Goal: Task Accomplishment & Management: Manage account settings

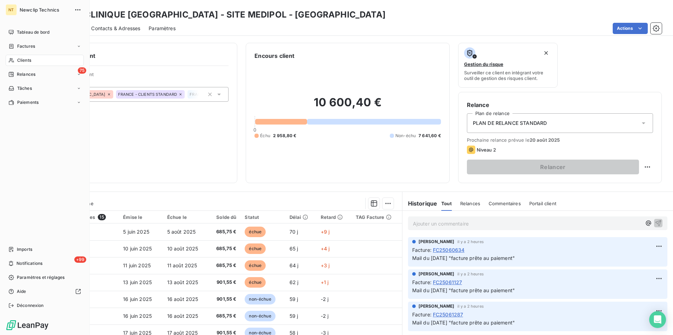
click at [30, 60] on span "Clients" at bounding box center [24, 60] width 14 height 6
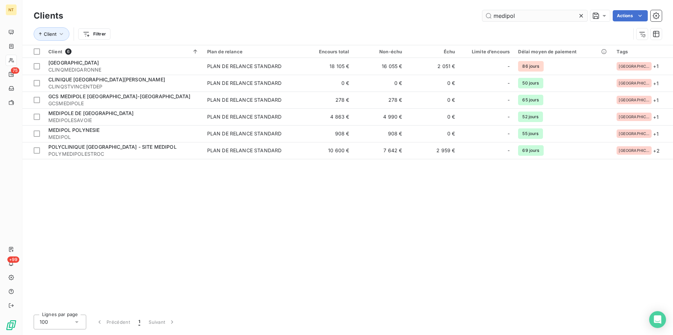
drag, startPoint x: 518, startPoint y: 14, endPoint x: 490, endPoint y: 16, distance: 28.1
click at [490, 15] on input "medipol" at bounding box center [534, 15] width 105 height 11
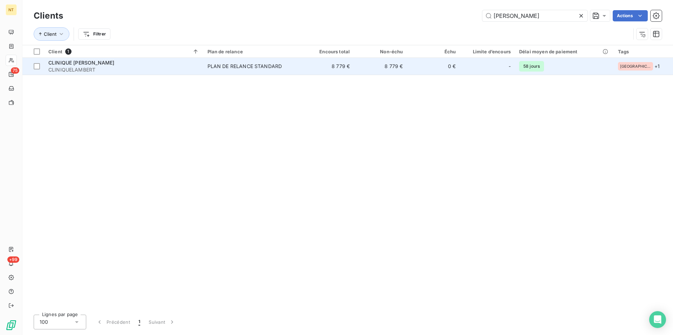
type input "[PERSON_NAME]"
click at [86, 67] on span "CLINIQUELAMBERT" at bounding box center [123, 69] width 151 height 7
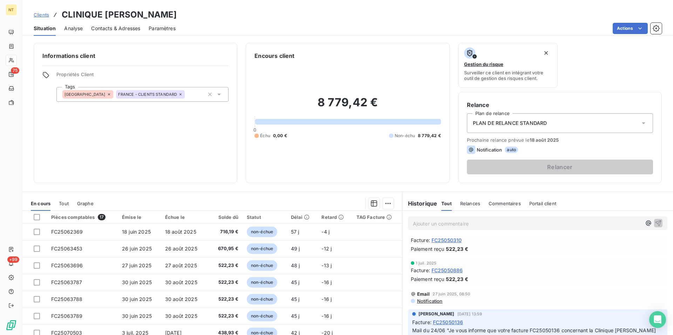
scroll to position [501, 0]
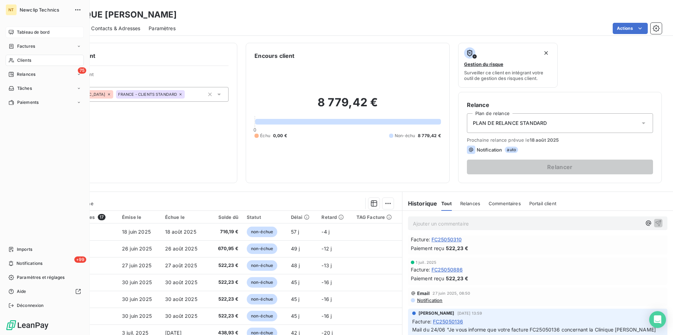
click at [22, 33] on span "Tableau de bord" at bounding box center [33, 32] width 33 height 6
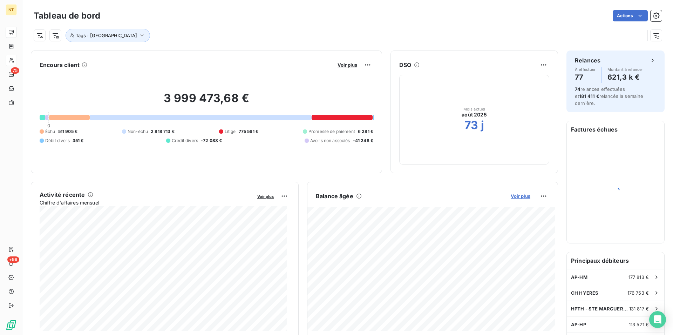
click at [516, 194] on span "Voir plus" at bounding box center [521, 196] width 20 height 6
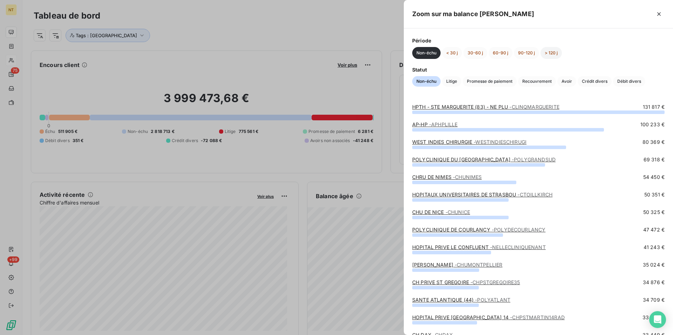
click at [547, 53] on button "> 120 j" at bounding box center [551, 53] width 21 height 12
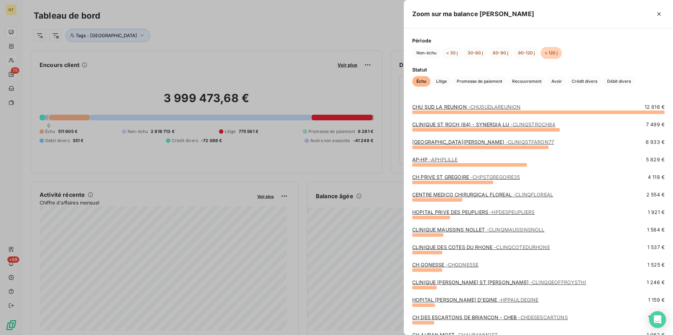
click at [475, 128] on div at bounding box center [486, 130] width 148 height 4
click at [473, 124] on link "CLINIQUE ST ROCH (84) - SYNERGIA LU - CLINQSTROCH84" at bounding box center [483, 124] width 143 height 6
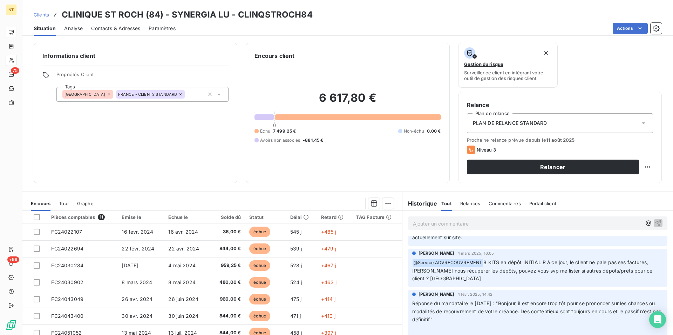
scroll to position [36, 0]
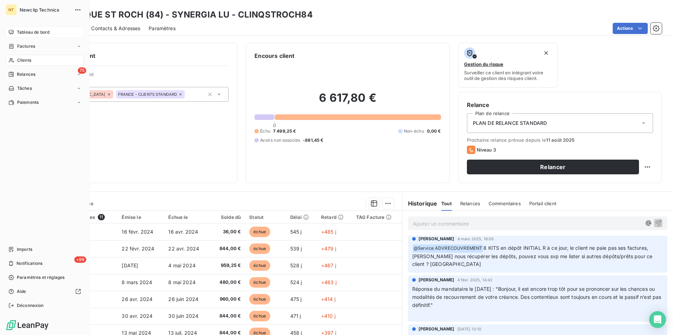
click at [36, 30] on span "Tableau de bord" at bounding box center [33, 32] width 33 height 6
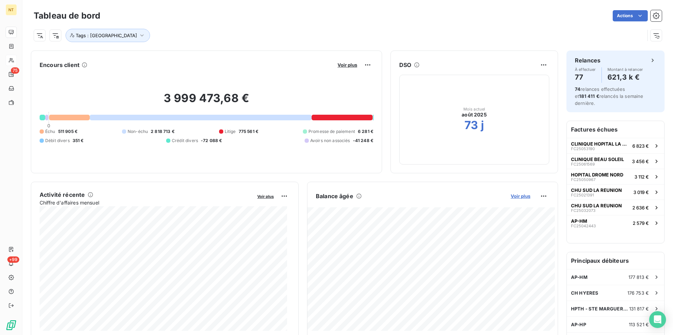
click at [517, 198] on span "Voir plus" at bounding box center [521, 196] width 20 height 6
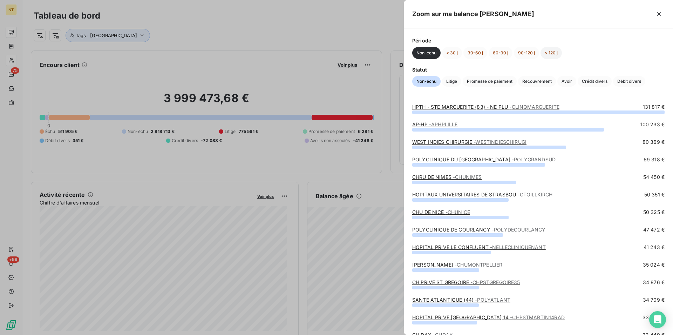
click at [550, 54] on button "> 120 j" at bounding box center [551, 53] width 21 height 12
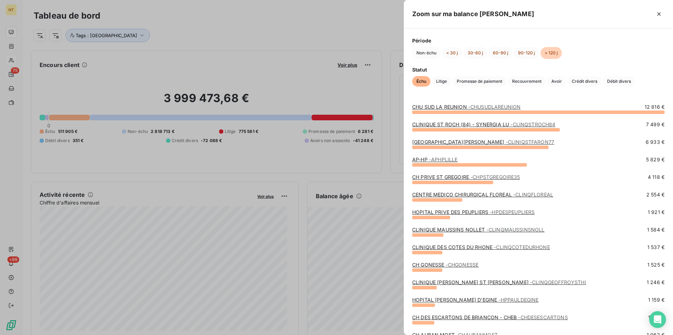
click at [506, 144] on span "- CLINIQSTFARON77" at bounding box center [530, 142] width 48 height 6
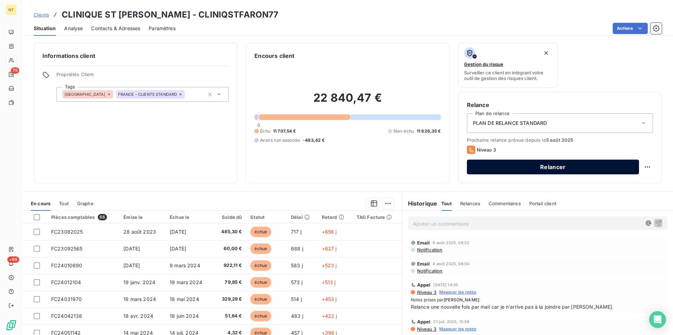
click at [546, 169] on button "Relancer" at bounding box center [553, 166] width 172 height 15
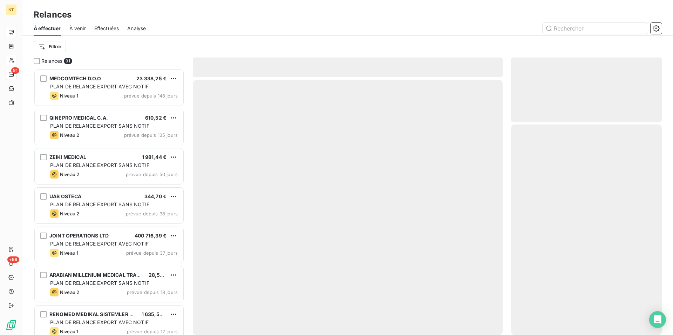
scroll to position [260, 145]
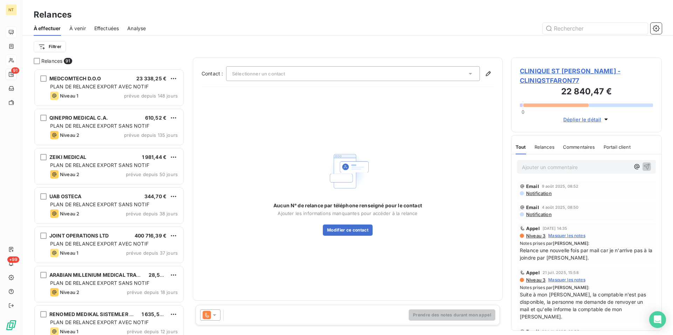
click at [548, 72] on span "CLINIQUE ST [PERSON_NAME] - CLINIQSTFARON77" at bounding box center [586, 75] width 133 height 19
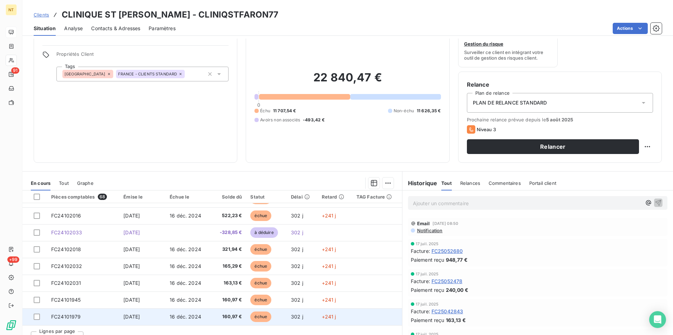
scroll to position [32, 0]
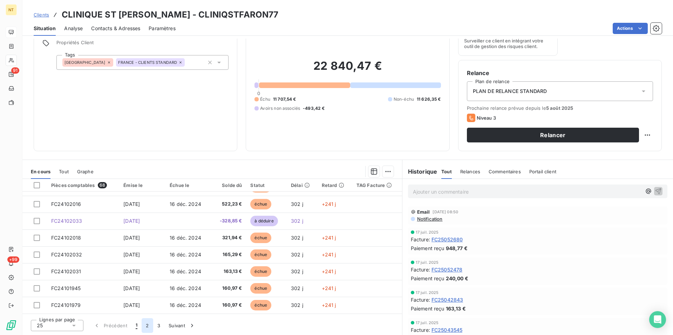
click at [146, 329] on button "2" at bounding box center [147, 325] width 11 height 15
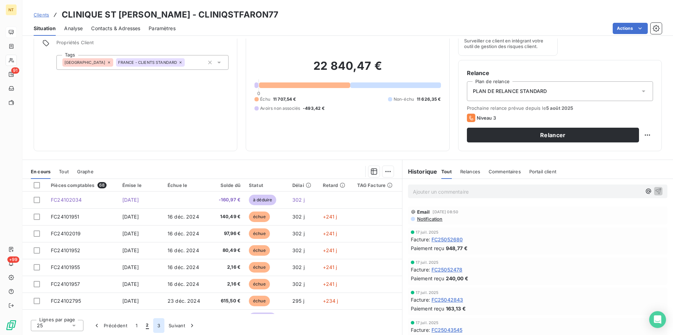
click at [158, 326] on button "3" at bounding box center [158, 325] width 11 height 15
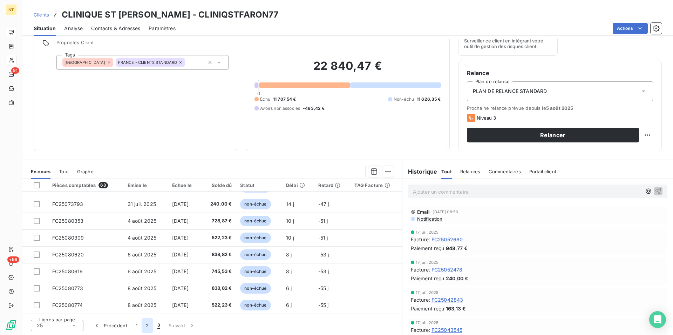
click at [145, 325] on button "2" at bounding box center [147, 325] width 11 height 15
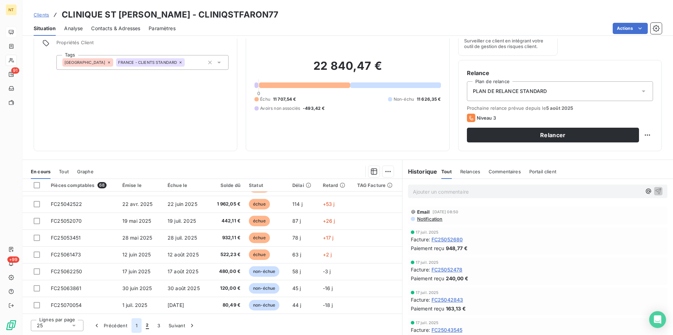
click at [136, 326] on button "1" at bounding box center [136, 325] width 10 height 15
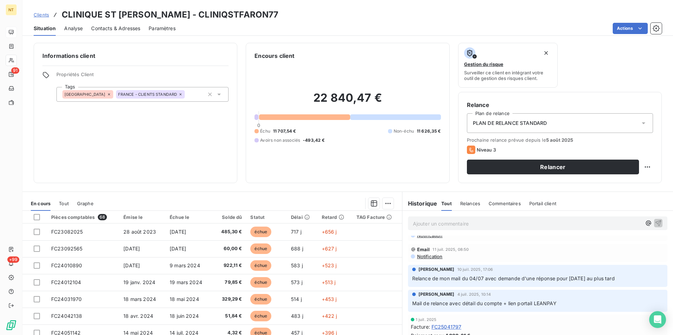
scroll to position [679, 0]
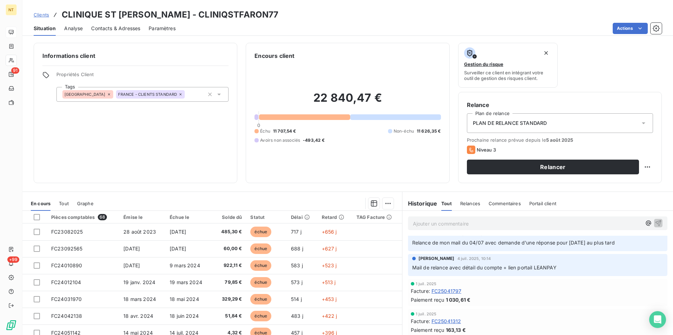
click at [116, 26] on span "Contacts & Adresses" at bounding box center [115, 28] width 49 height 7
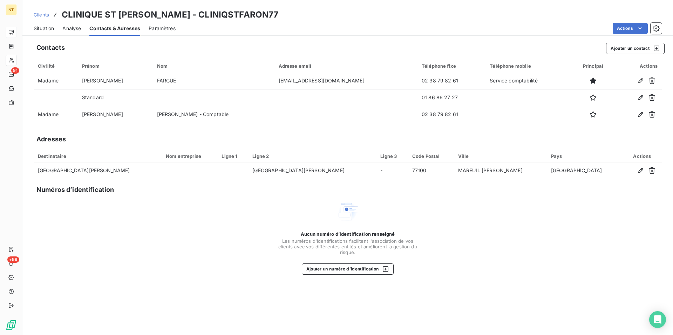
click at [38, 30] on span "Situation" at bounding box center [44, 28] width 20 height 7
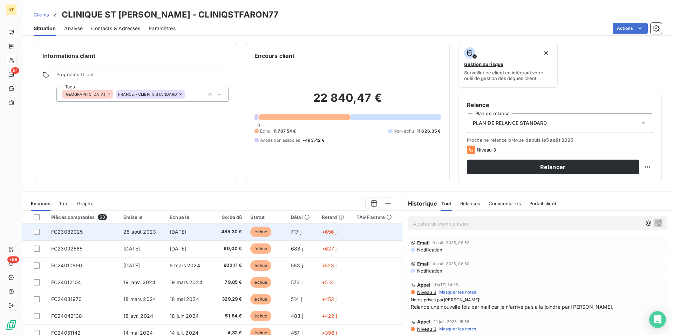
click at [134, 230] on span "28 août 2023" at bounding box center [139, 232] width 33 height 6
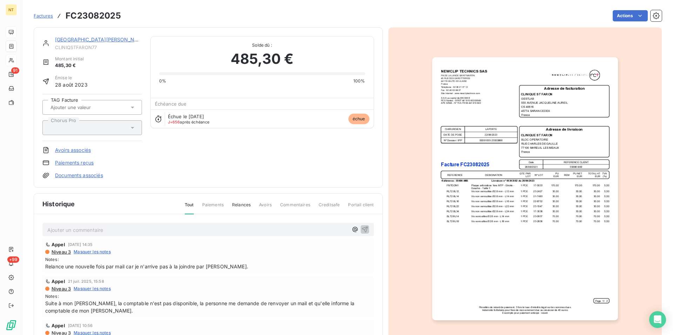
click at [75, 40] on link "[GEOGRAPHIC_DATA][PERSON_NAME]" at bounding box center [101, 39] width 92 height 6
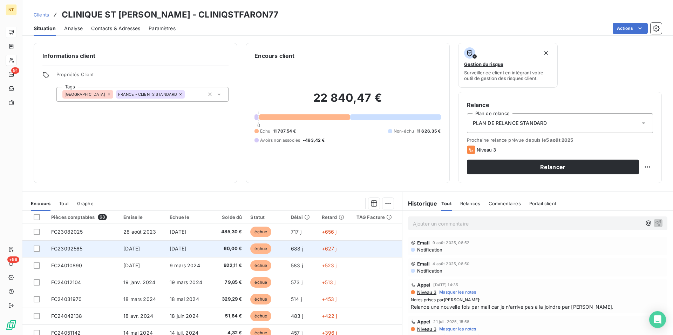
click at [142, 252] on td "[DATE]" at bounding box center [142, 248] width 46 height 17
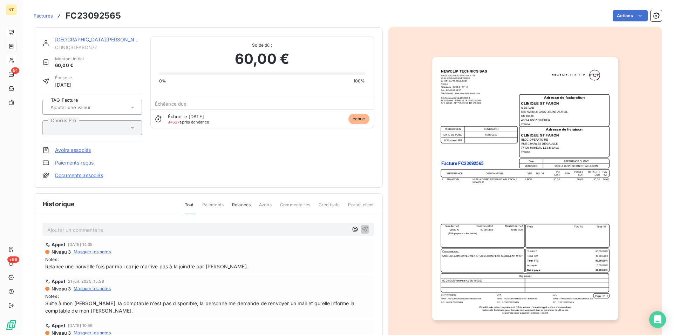
click at [90, 41] on link "[GEOGRAPHIC_DATA][PERSON_NAME]" at bounding box center [101, 39] width 92 height 6
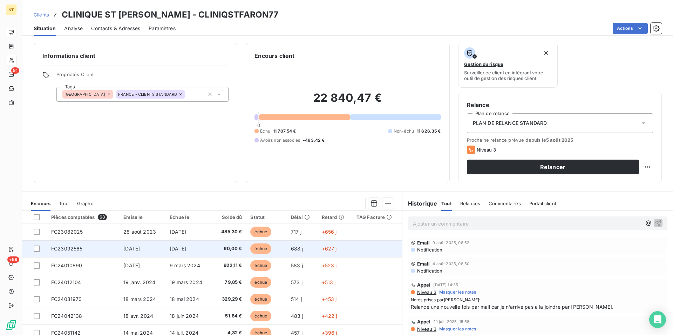
click at [113, 240] on td "FC23092565" at bounding box center [83, 248] width 72 height 17
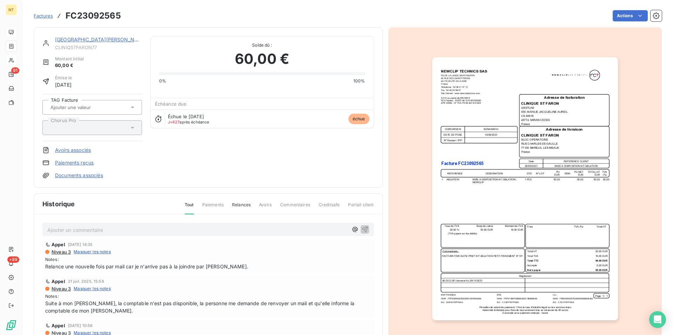
click at [86, 40] on link "[GEOGRAPHIC_DATA][PERSON_NAME]" at bounding box center [101, 39] width 92 height 6
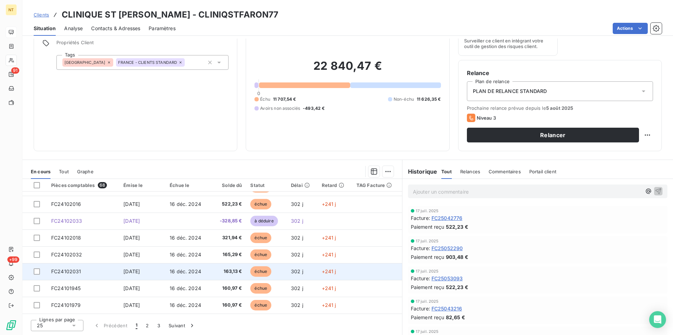
scroll to position [358, 0]
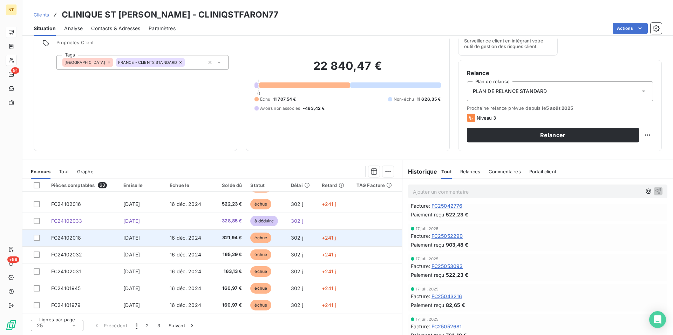
click at [79, 244] on td "FC24102018" at bounding box center [83, 237] width 72 height 17
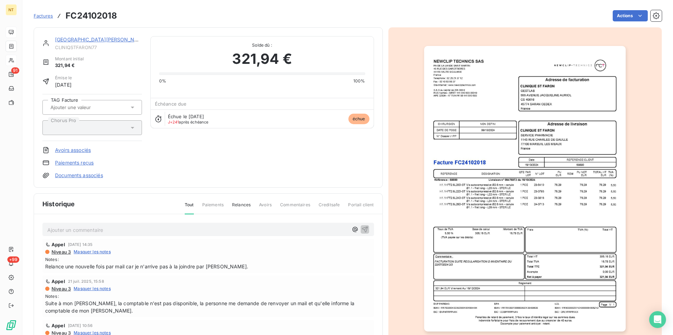
click at [80, 44] on div "CLINIQUE ST FARON CLINIQSTFARON77" at bounding box center [98, 43] width 87 height 14
click at [77, 38] on link "[GEOGRAPHIC_DATA][PERSON_NAME]" at bounding box center [101, 39] width 92 height 6
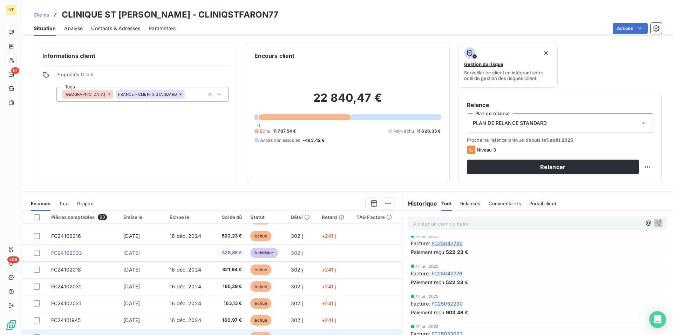
scroll to position [32, 0]
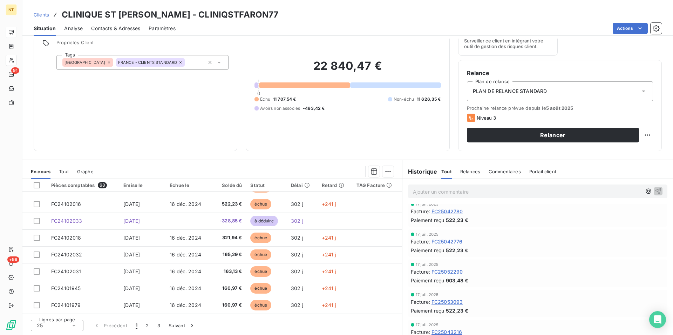
click at [126, 29] on span "Contacts & Adresses" at bounding box center [115, 28] width 49 height 7
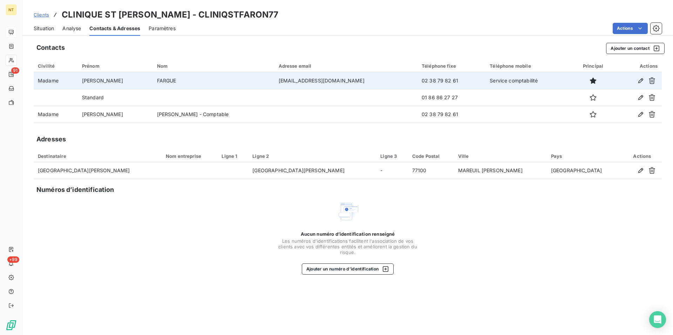
drag, startPoint x: 216, startPoint y: 80, endPoint x: 354, endPoint y: 82, distance: 138.5
click at [354, 82] on td "[EMAIL_ADDRESS][DOMAIN_NAME]" at bounding box center [345, 80] width 143 height 17
copy td "[EMAIL_ADDRESS][DOMAIN_NAME]"
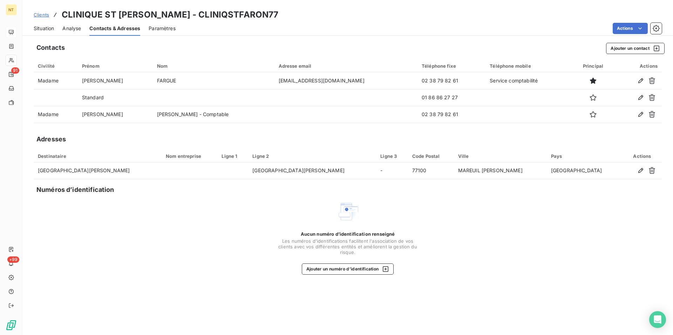
click at [37, 28] on span "Situation" at bounding box center [44, 28] width 20 height 7
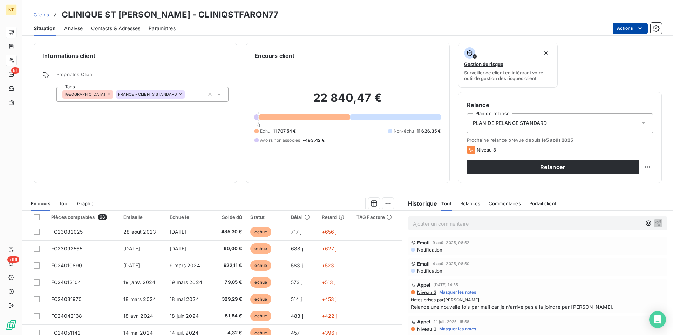
click at [644, 29] on html "NT 91 +99 Clients CLINIQUE ST FARON - CLINIQSTFARON77 Situation Analyse Contact…" at bounding box center [336, 167] width 673 height 335
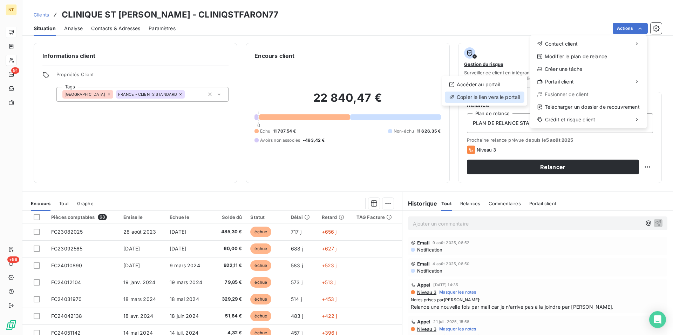
click at [494, 99] on div "Copier le lien vers le portail" at bounding box center [485, 96] width 80 height 11
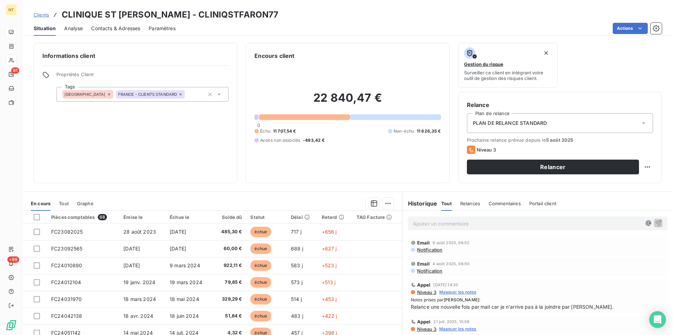
click at [413, 222] on p "Ajouter un commentaire ﻿" at bounding box center [527, 223] width 229 height 9
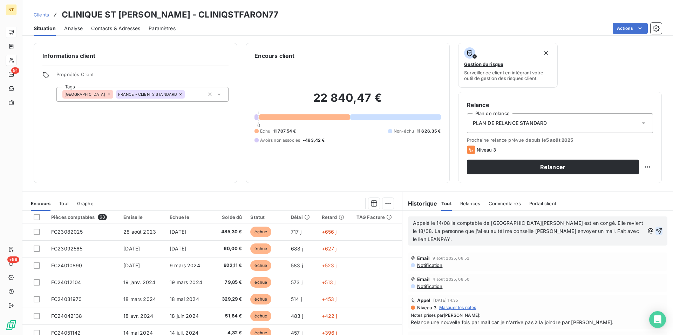
click at [656, 228] on icon "button" at bounding box center [659, 231] width 6 height 6
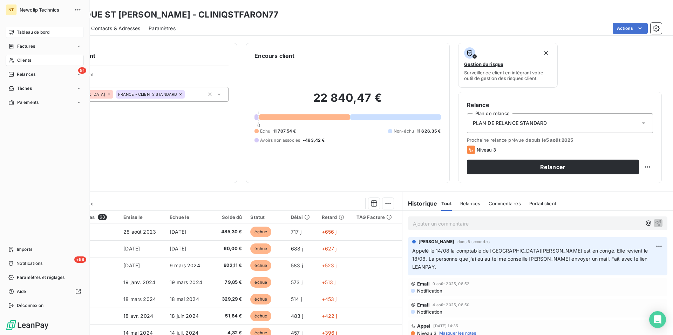
click at [33, 35] on span "Tableau de bord" at bounding box center [33, 32] width 33 height 6
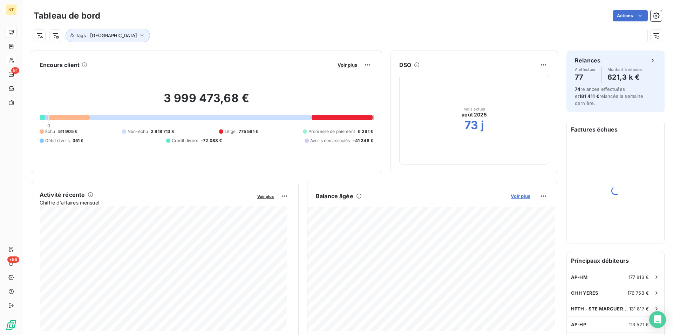
click at [514, 198] on span "Voir plus" at bounding box center [521, 196] width 20 height 6
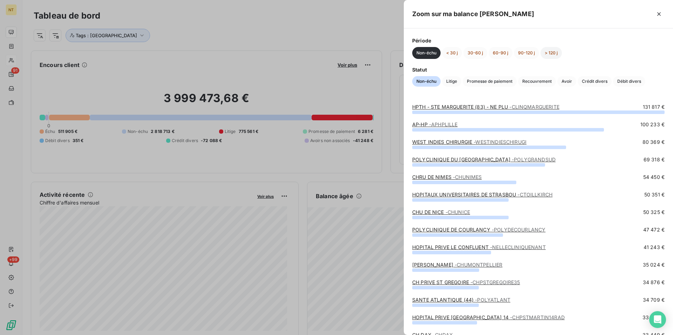
click at [555, 51] on button "> 120 j" at bounding box center [551, 53] width 21 height 12
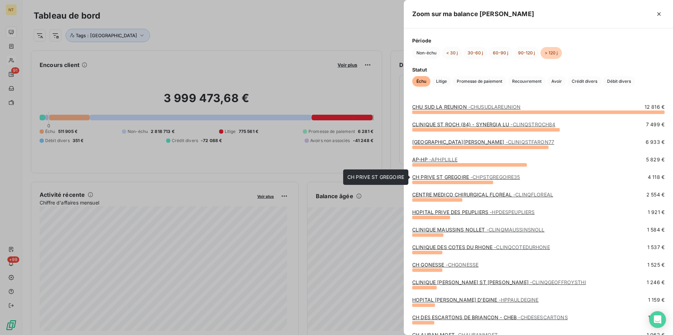
click at [447, 179] on link "CH PRIVE ST GREGOIRE - CHPSTGREGOIRE35" at bounding box center [466, 177] width 108 height 6
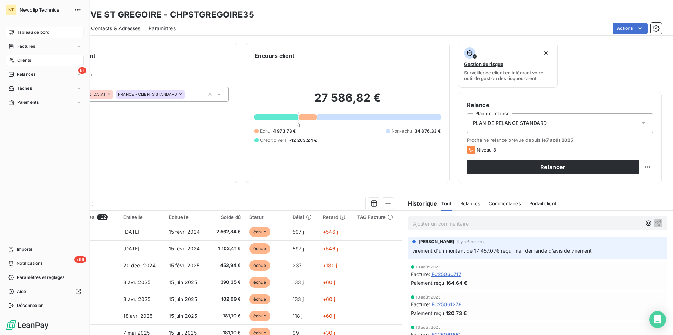
click at [29, 31] on span "Tableau de bord" at bounding box center [33, 32] width 33 height 6
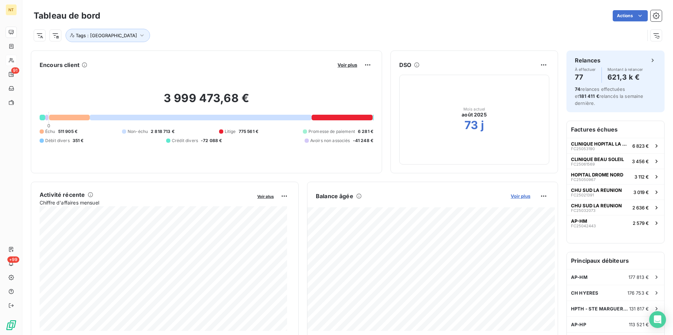
click at [516, 197] on span "Voir plus" at bounding box center [521, 196] width 20 height 6
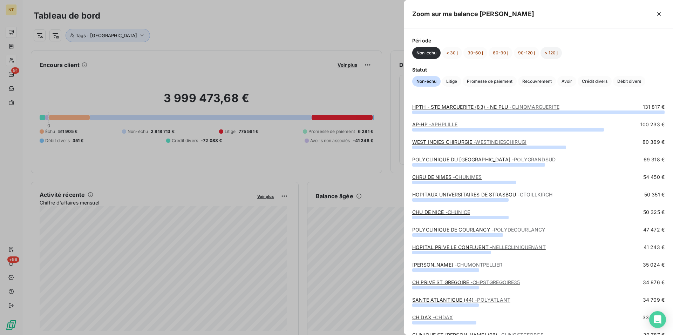
click at [549, 51] on button "> 120 j" at bounding box center [551, 53] width 21 height 12
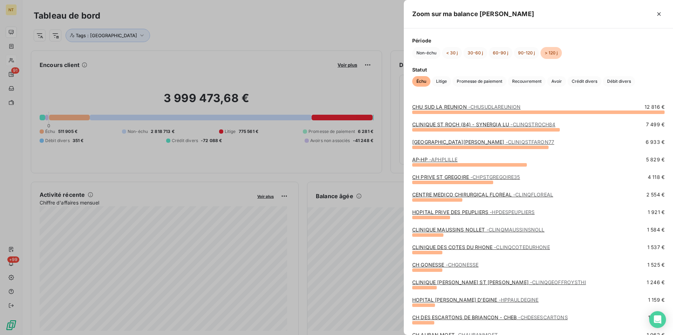
click at [458, 196] on link "CENTRE MEDICO CHIRURGICAL FLOREAL - CLINQFLOREAL" at bounding box center [482, 194] width 141 height 6
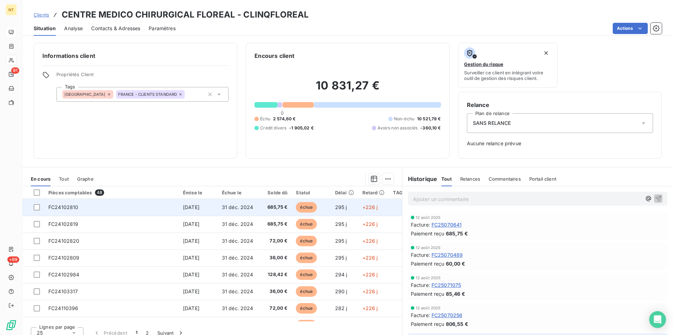
click at [62, 208] on span "FC24102810" at bounding box center [63, 207] width 30 height 6
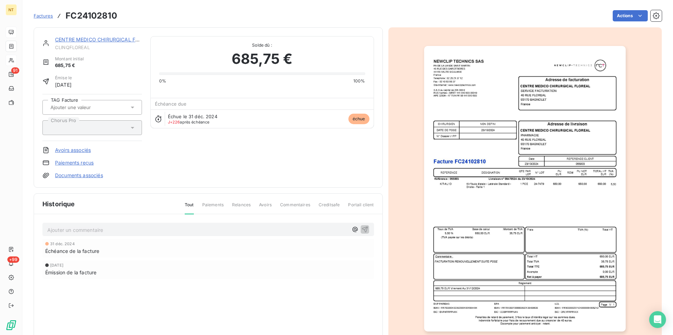
click at [90, 38] on link "CENTRE MEDICO CHIRURGICAL FLOREAL" at bounding box center [105, 39] width 100 height 6
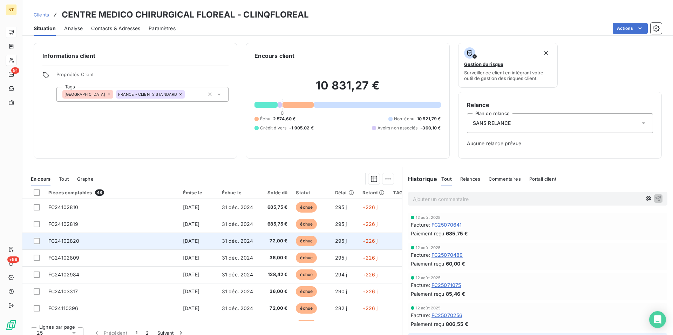
click at [82, 242] on td "FC24102820" at bounding box center [111, 240] width 135 height 17
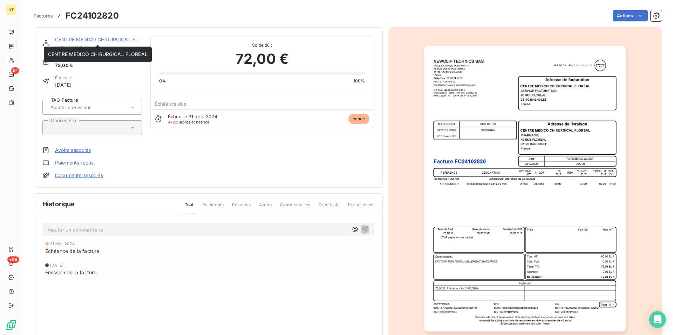
click at [106, 41] on link "CENTRE MEDICO CHIRURGICAL FLOREAL" at bounding box center [105, 39] width 100 height 6
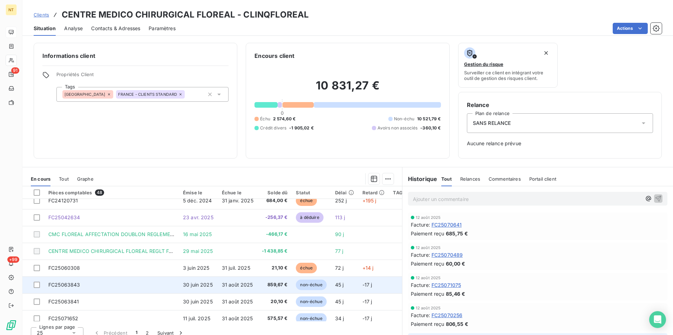
scroll to position [143, 0]
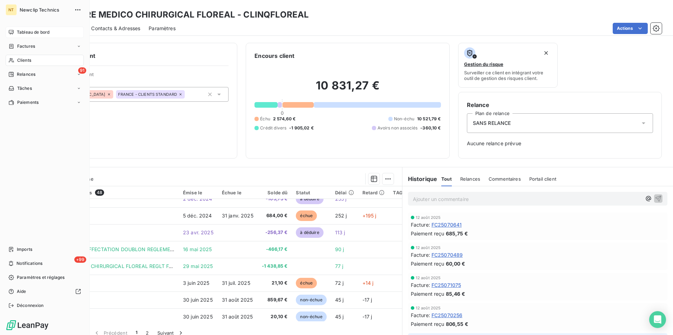
click at [32, 30] on span "Tableau de bord" at bounding box center [33, 32] width 33 height 6
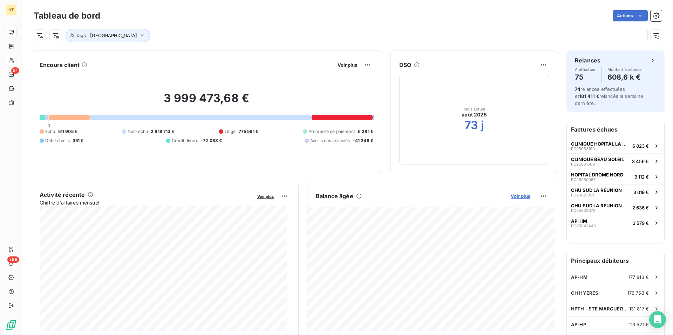
click at [513, 196] on span "Voir plus" at bounding box center [521, 196] width 20 height 6
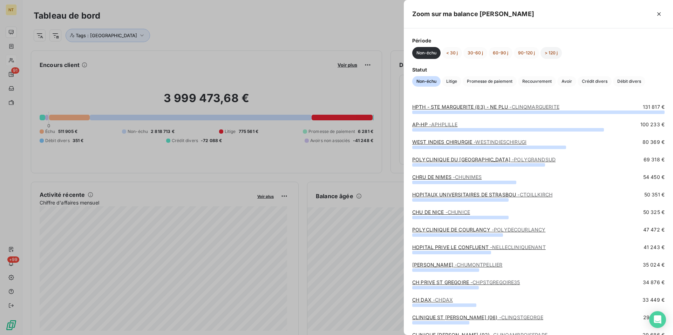
click at [555, 52] on button "> 120 j" at bounding box center [551, 53] width 21 height 12
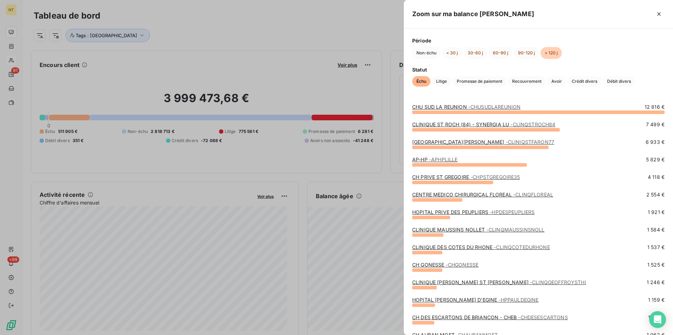
click at [475, 214] on link "HOPITAL PRIVE DES PEUPLIERS - HPDESPEUPLIERS" at bounding box center [473, 212] width 122 height 6
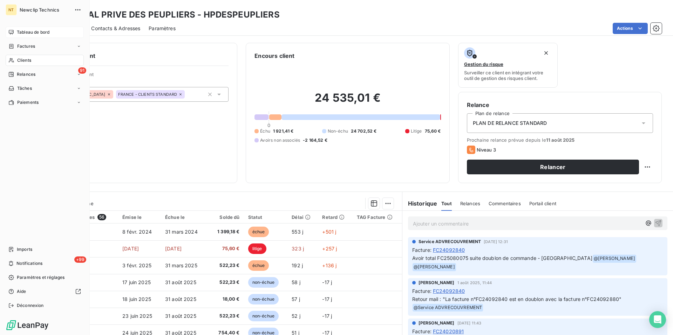
click at [32, 29] on span "Tableau de bord" at bounding box center [33, 32] width 33 height 6
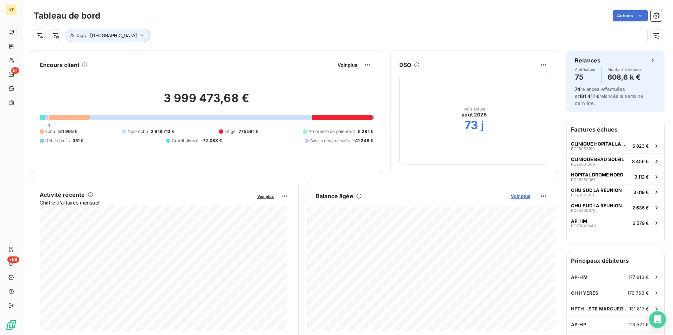
click at [516, 197] on span "Voir plus" at bounding box center [521, 196] width 20 height 6
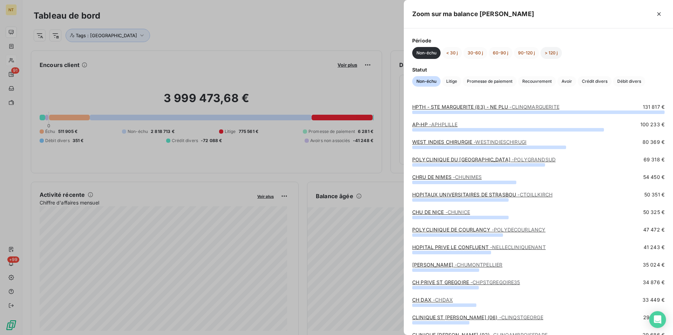
click at [551, 51] on button "> 120 j" at bounding box center [551, 53] width 21 height 12
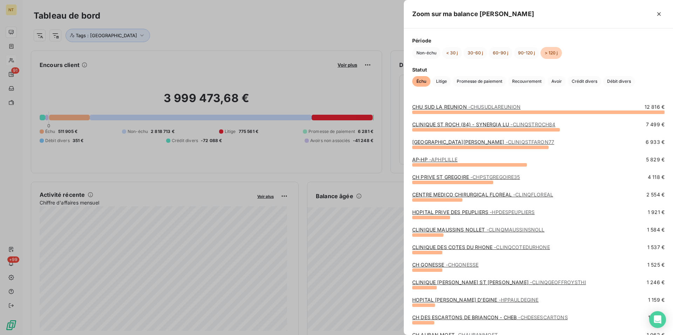
click at [471, 231] on link "CLINIQUE MAUSSINS NOLLET - CLINQMAUSSINSNOLL" at bounding box center [478, 229] width 132 height 6
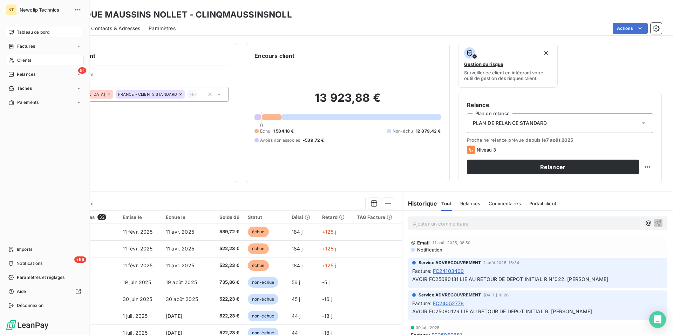
click at [28, 29] on span "Tableau de bord" at bounding box center [33, 32] width 33 height 6
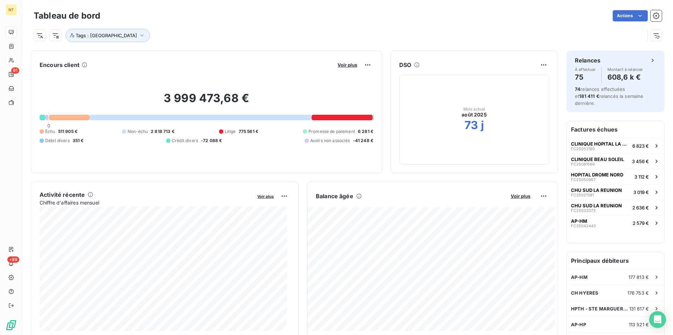
click at [514, 200] on div "Balance [PERSON_NAME] Voir plus" at bounding box center [432, 195] width 250 height 11
click at [515, 198] on span "Voir plus" at bounding box center [521, 196] width 20 height 6
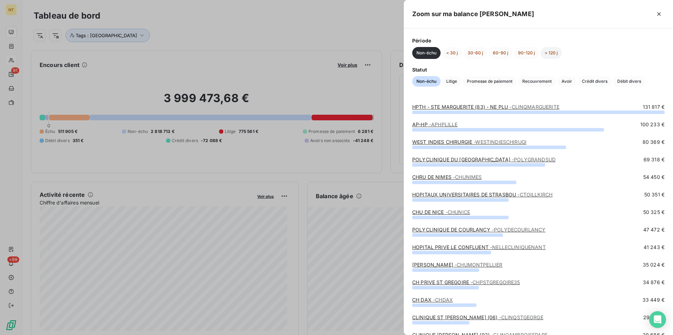
click at [548, 55] on button "> 120 j" at bounding box center [551, 53] width 21 height 12
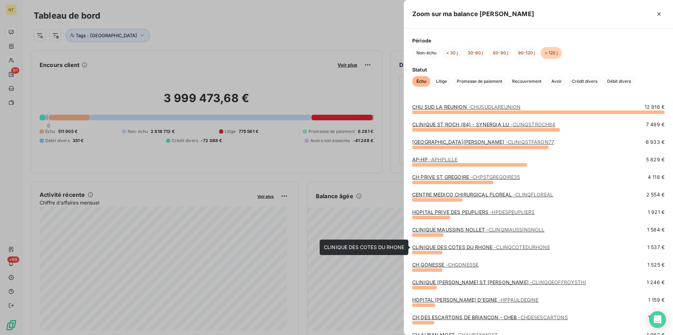
click at [480, 245] on link "CLINIQUE DES COTES DU RHONE - CLINQCOTEDURHONE" at bounding box center [481, 247] width 138 height 6
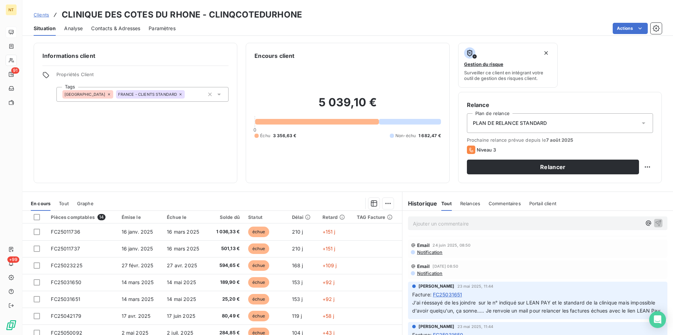
scroll to position [179, 0]
click at [127, 31] on span "Contacts & Adresses" at bounding box center [115, 28] width 49 height 7
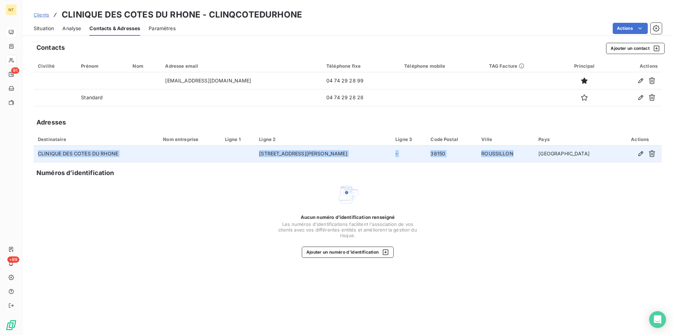
drag, startPoint x: 37, startPoint y: 152, endPoint x: 548, endPoint y: 155, distance: 510.4
click at [548, 155] on tr "CLINIQUE DES COTES DU RHONE [STREET_ADDRESS][PERSON_NAME]" at bounding box center [348, 153] width 628 height 17
copy tr "CLINIQUE DES COTES DU RHONE [STREET_ADDRESS][PERSON_NAME]"
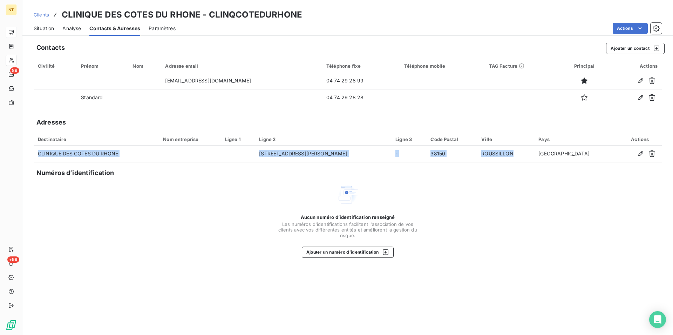
click at [42, 27] on span "Situation" at bounding box center [44, 28] width 20 height 7
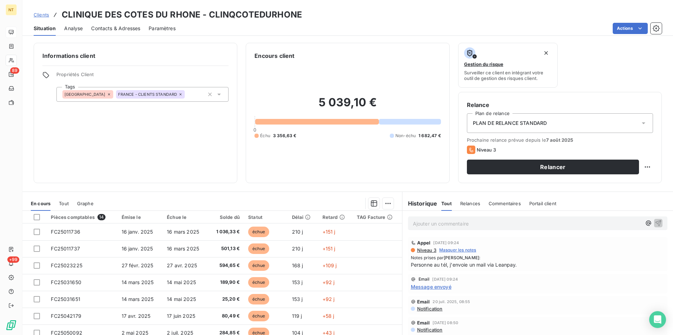
click at [128, 27] on span "Contacts & Adresses" at bounding box center [115, 28] width 49 height 7
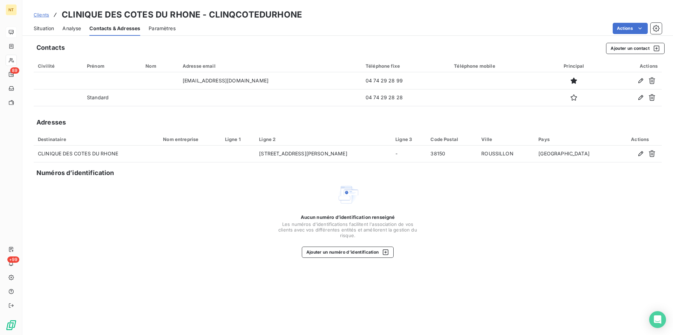
click at [38, 28] on span "Situation" at bounding box center [44, 28] width 20 height 7
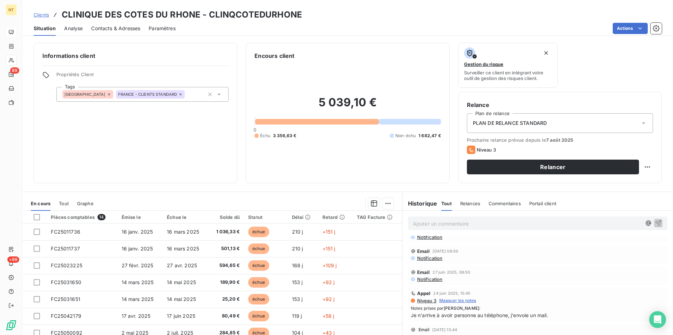
scroll to position [0, 0]
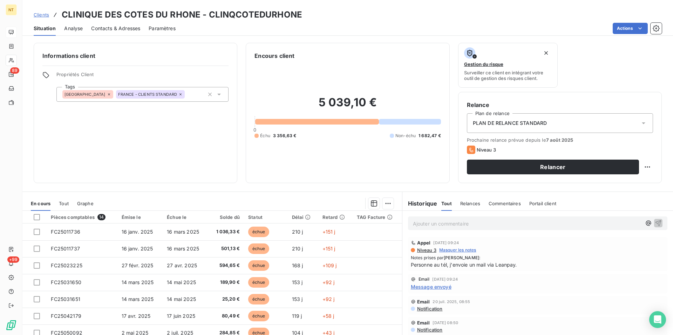
click at [120, 29] on span "Contacts & Adresses" at bounding box center [115, 28] width 49 height 7
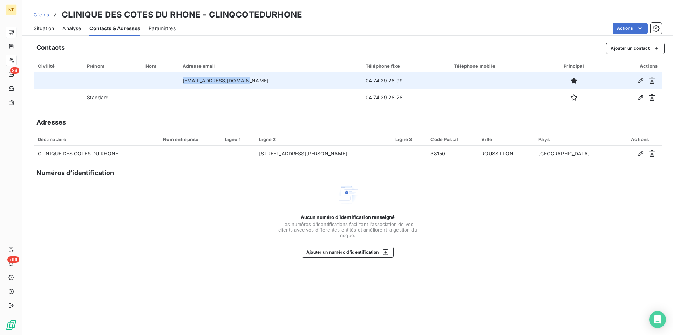
drag, startPoint x: 193, startPoint y: 80, endPoint x: 257, endPoint y: 86, distance: 64.7
click at [257, 86] on td "[EMAIL_ADDRESS][DOMAIN_NAME]" at bounding box center [269, 80] width 183 height 17
copy td "[EMAIL_ADDRESS][DOMAIN_NAME]"
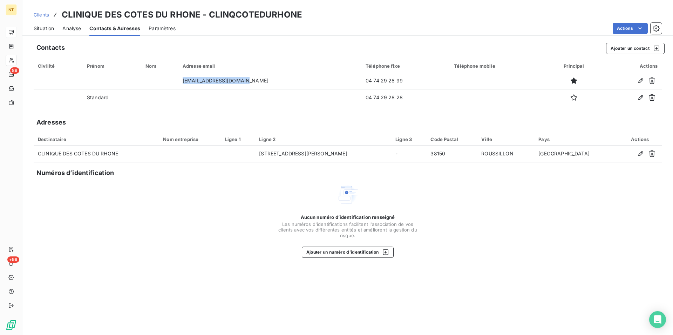
click at [39, 26] on span "Situation" at bounding box center [44, 28] width 20 height 7
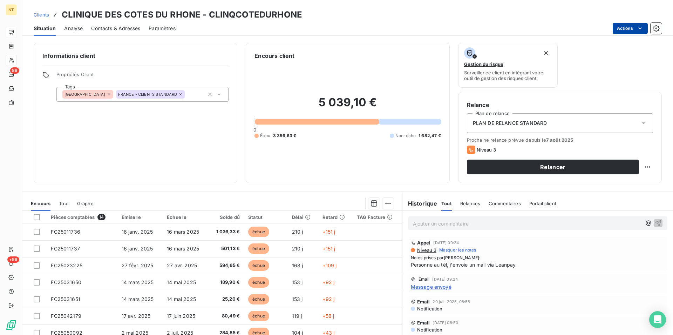
click at [634, 27] on html "NT 89 +99 Clients CLINIQUE DES COTES DU RHONE - CLINQCOTEDURHONE Situation Anal…" at bounding box center [336, 167] width 673 height 335
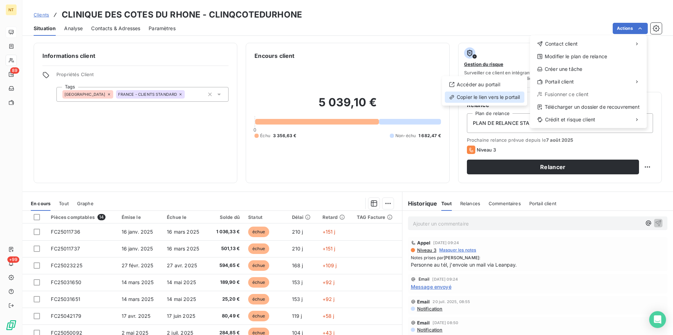
click at [498, 98] on div "Copier le lien vers le portail" at bounding box center [485, 96] width 80 height 11
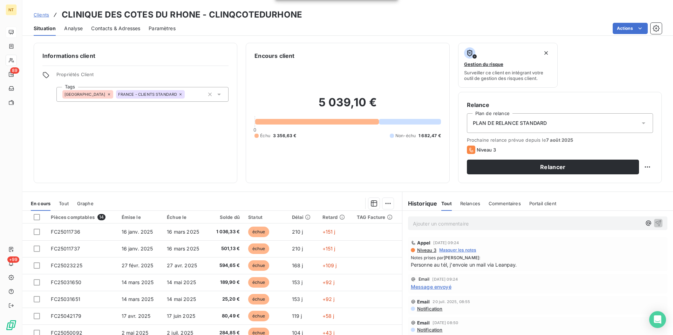
click at [413, 224] on p "Ajouter un commentaire ﻿" at bounding box center [527, 223] width 229 height 9
click at [497, 224] on span "Pas réussi à les avoir au tél. Envoyé" mail" at bounding box center [461, 223] width 96 height 6
click at [507, 225] on p "Pas réussi à les avoir au tél. Envoyé mail" at bounding box center [527, 223] width 229 height 8
click at [656, 222] on icon "button" at bounding box center [659, 223] width 6 height 6
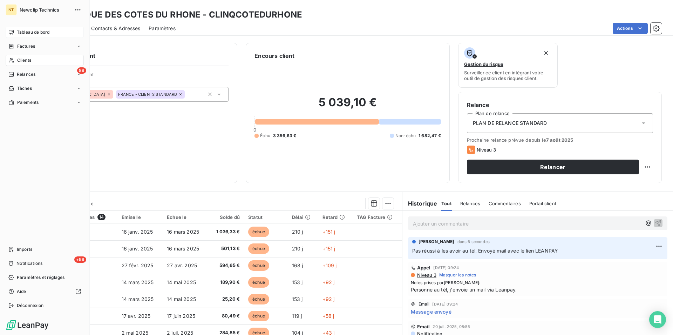
click at [43, 34] on span "Tableau de bord" at bounding box center [33, 32] width 33 height 6
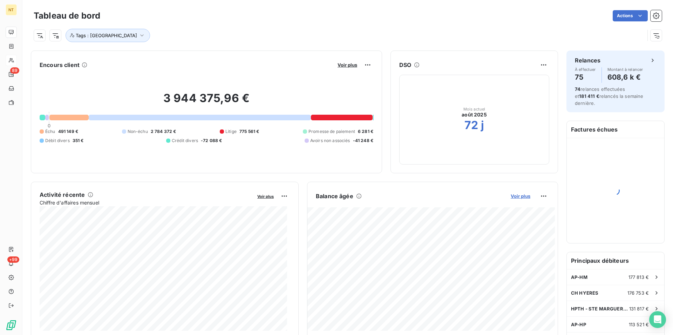
click at [513, 197] on span "Voir plus" at bounding box center [521, 196] width 20 height 6
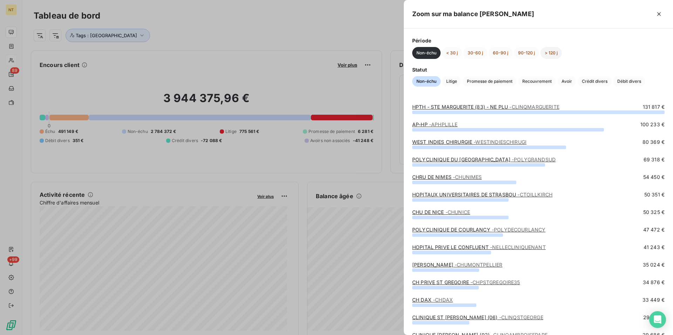
click at [551, 55] on button "> 120 j" at bounding box center [551, 53] width 21 height 12
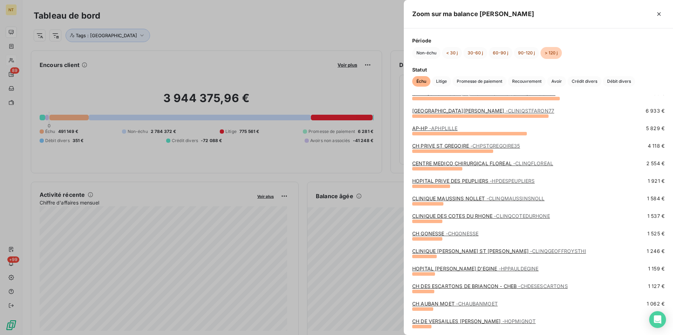
scroll to position [36, 0]
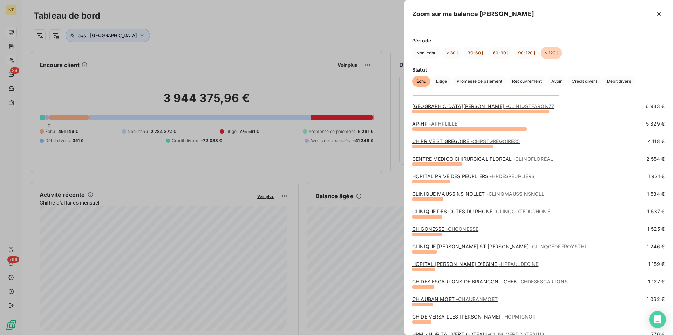
click at [463, 229] on span "- CHGONESSE" at bounding box center [462, 229] width 33 height 6
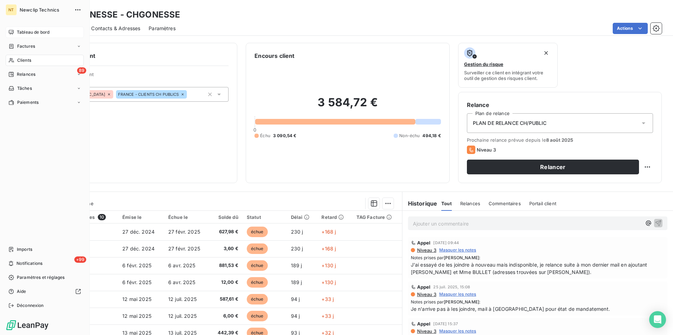
click at [30, 31] on span "Tableau de bord" at bounding box center [33, 32] width 33 height 6
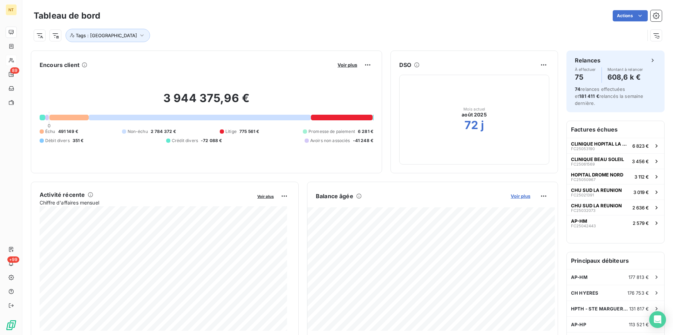
click at [518, 195] on span "Voir plus" at bounding box center [521, 196] width 20 height 6
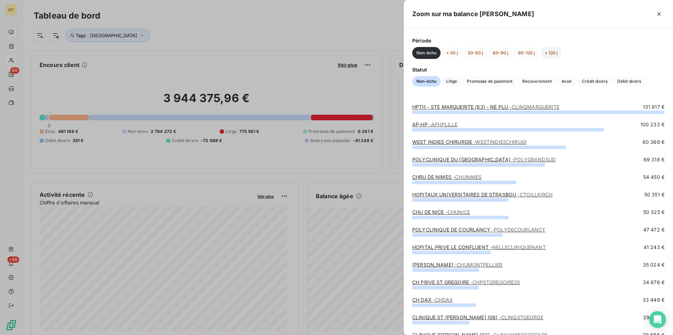
click at [555, 53] on button "> 120 j" at bounding box center [551, 53] width 21 height 12
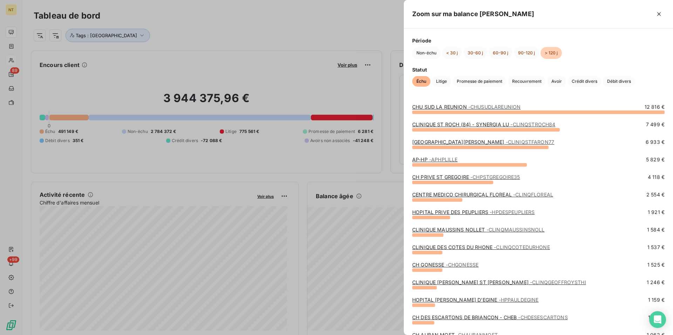
scroll to position [36, 0]
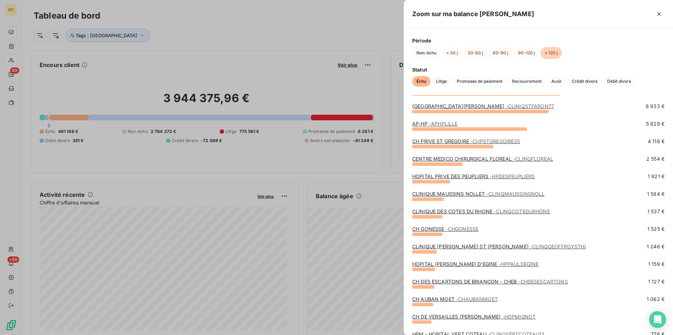
click at [465, 245] on link "CLINIQUE [PERSON_NAME] ST [PERSON_NAME] - CLINQGEOFFROYSTHI" at bounding box center [499, 246] width 174 height 6
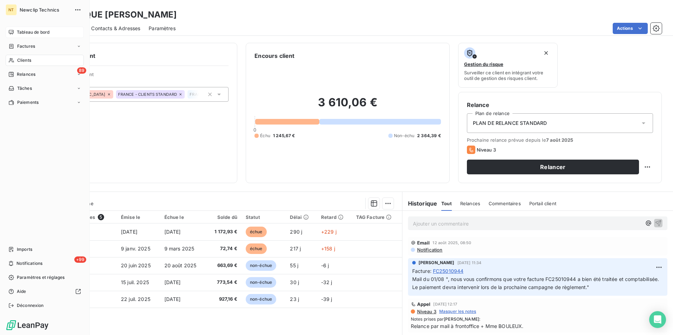
click at [32, 34] on span "Tableau de bord" at bounding box center [33, 32] width 33 height 6
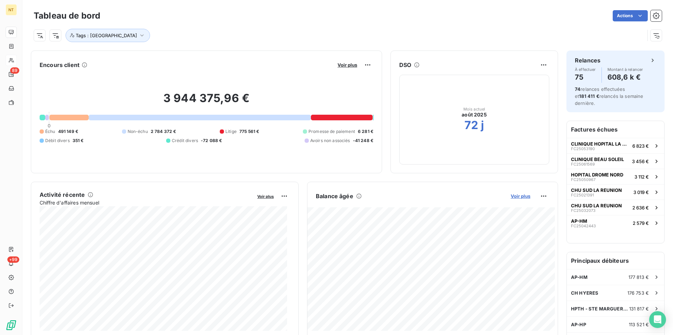
click at [518, 197] on span "Voir plus" at bounding box center [521, 196] width 20 height 6
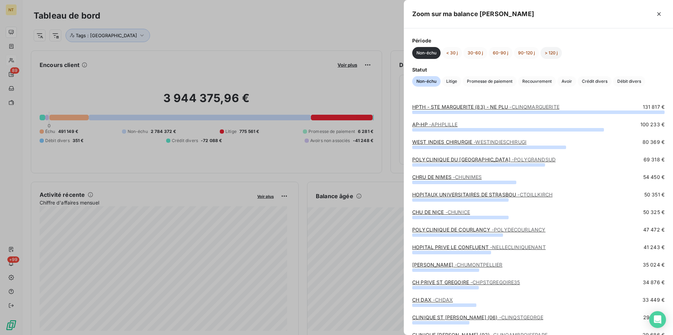
click at [552, 55] on button "> 120 j" at bounding box center [551, 53] width 21 height 12
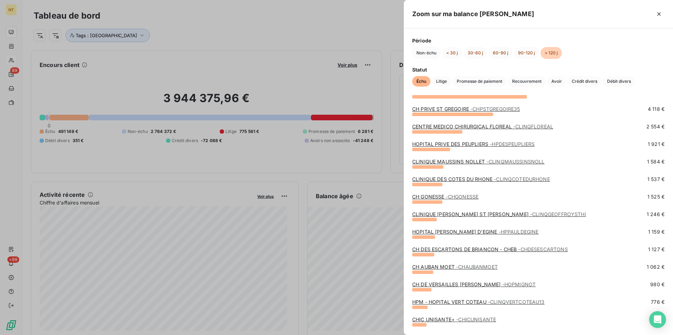
scroll to position [72, 0]
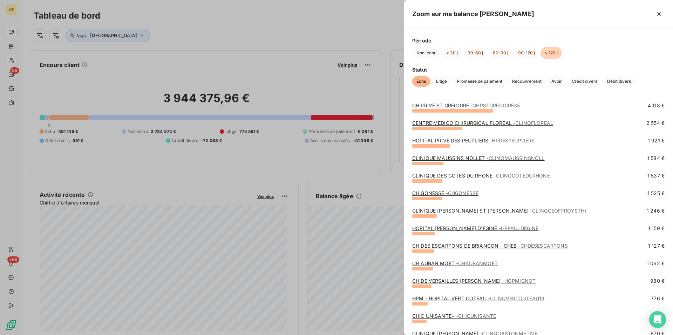
click at [462, 228] on link "HOPITAL [PERSON_NAME] D'EGINE - HPPAULDEGINE" at bounding box center [475, 228] width 126 height 6
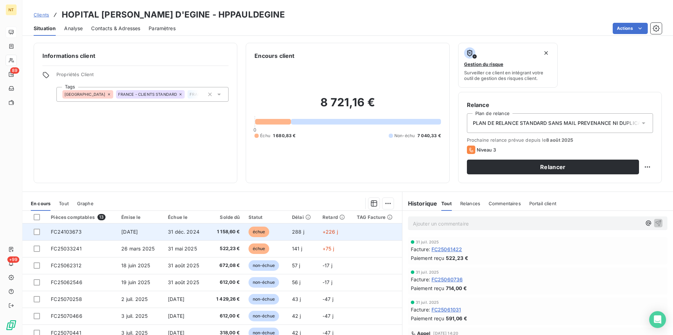
click at [136, 228] on td "[DATE]" at bounding box center [140, 231] width 47 height 17
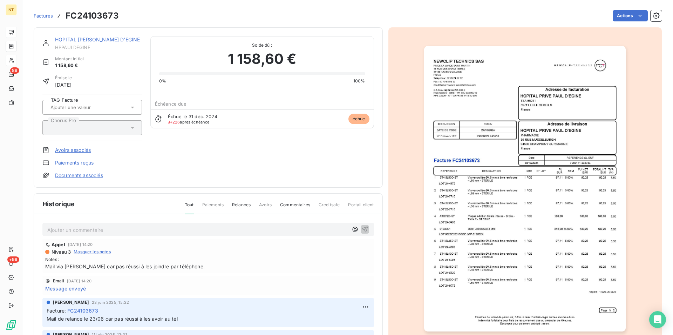
click at [86, 40] on link "HOPITAL [PERSON_NAME] D'EGINE" at bounding box center [97, 39] width 85 height 6
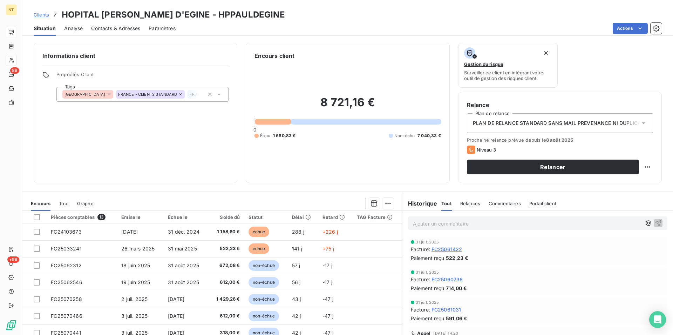
click at [125, 30] on span "Contacts & Adresses" at bounding box center [115, 28] width 49 height 7
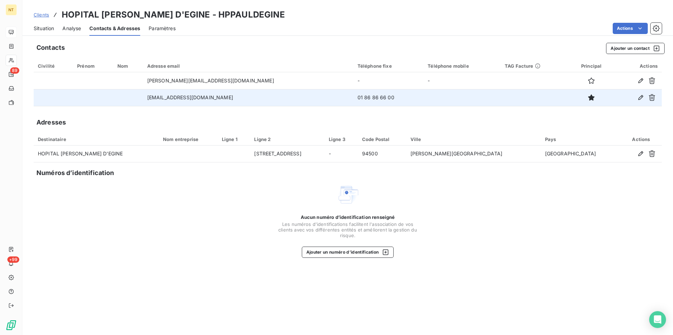
drag, startPoint x: 155, startPoint y: 98, endPoint x: 261, endPoint y: 95, distance: 106.3
click at [261, 95] on td "[EMAIL_ADDRESS][DOMAIN_NAME]" at bounding box center [248, 97] width 210 height 17
copy td "[EMAIL_ADDRESS][DOMAIN_NAME]"
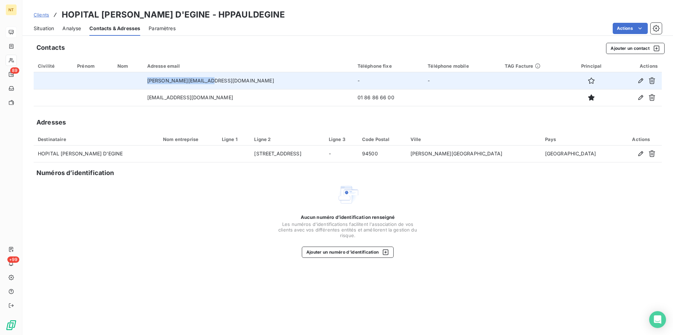
drag, startPoint x: 155, startPoint y: 80, endPoint x: 229, endPoint y: 80, distance: 73.6
click at [229, 80] on td "[PERSON_NAME][EMAIL_ADDRESS][DOMAIN_NAME]" at bounding box center [248, 80] width 210 height 17
copy td "[PERSON_NAME][EMAIL_ADDRESS][DOMAIN_NAME]"
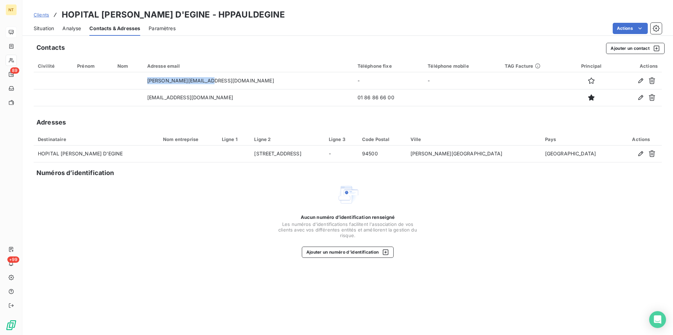
click at [42, 25] on span "Situation" at bounding box center [44, 28] width 20 height 7
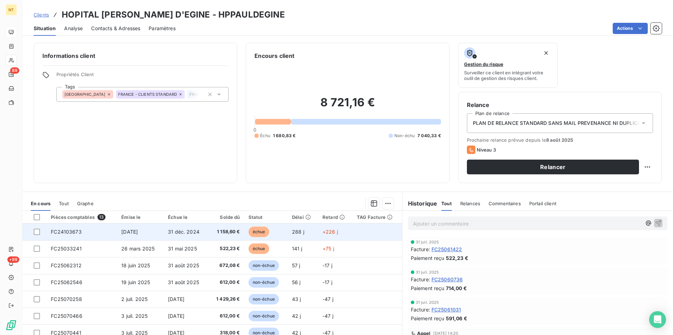
click at [79, 236] on td "FC24103673" at bounding box center [82, 231] width 70 height 17
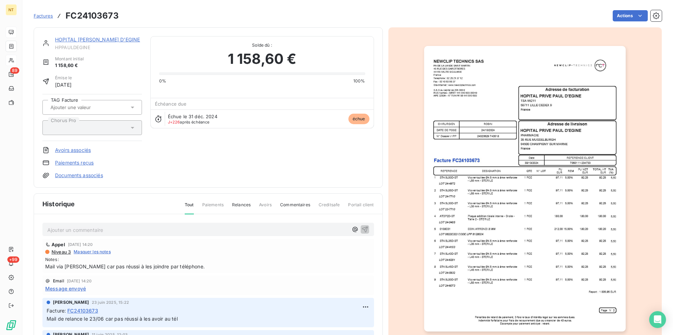
click at [455, 199] on img "button" at bounding box center [525, 188] width 202 height 285
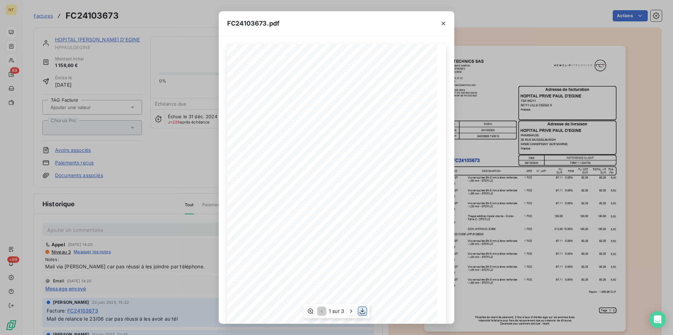
click at [362, 312] on icon "button" at bounding box center [362, 310] width 7 height 7
click at [443, 23] on icon "button" at bounding box center [443, 23] width 7 height 7
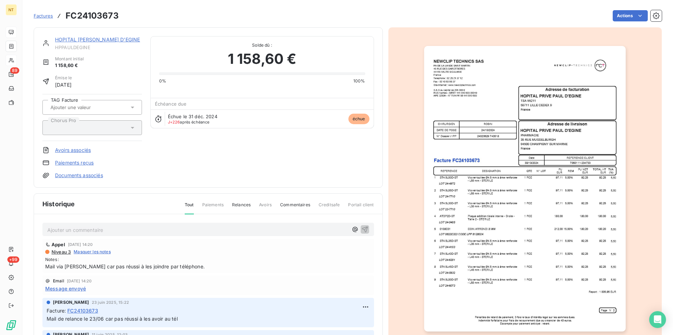
click at [100, 41] on link "HOPITAL [PERSON_NAME] D'EGINE" at bounding box center [97, 39] width 85 height 6
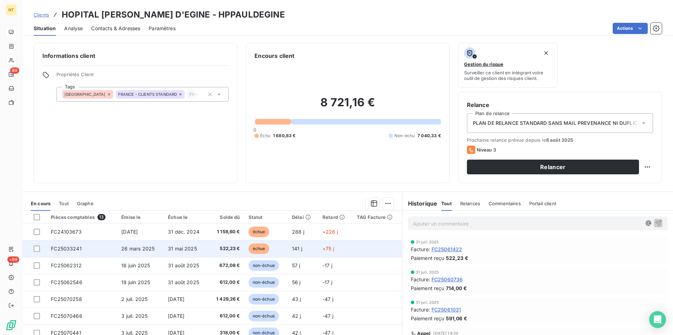
click at [74, 254] on td "FC25033241" at bounding box center [82, 248] width 70 height 17
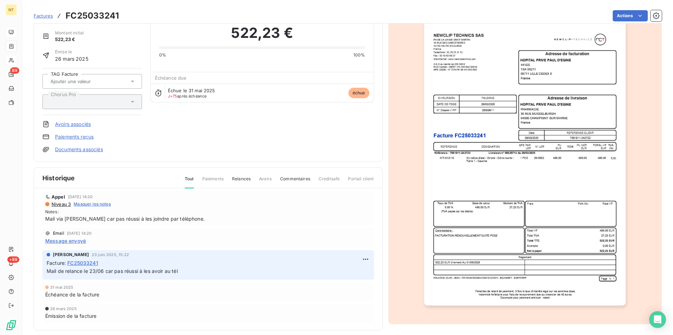
scroll to position [33, 0]
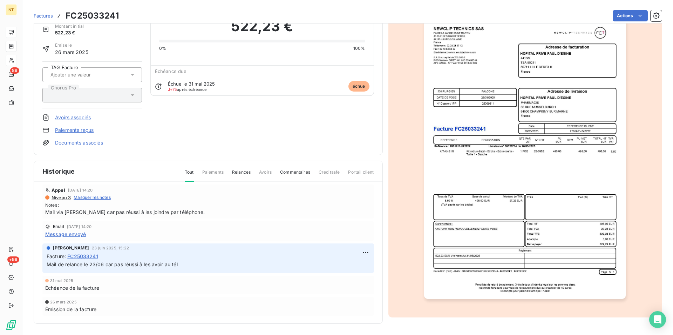
click at [574, 188] on img "button" at bounding box center [525, 155] width 202 height 285
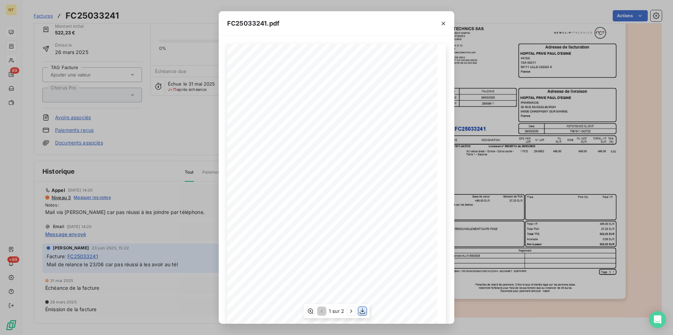
click at [362, 312] on icon "button" at bounding box center [362, 310] width 7 height 7
click at [443, 20] on icon "button" at bounding box center [443, 23] width 7 height 7
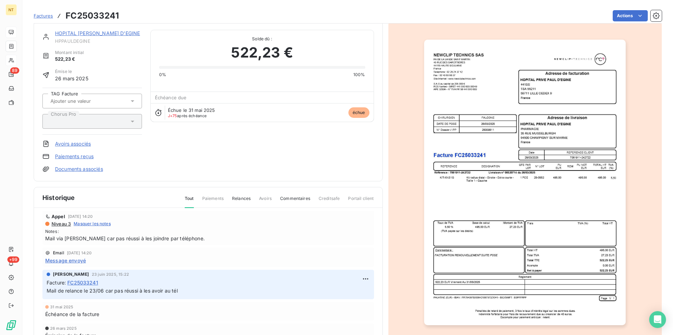
scroll to position [0, 0]
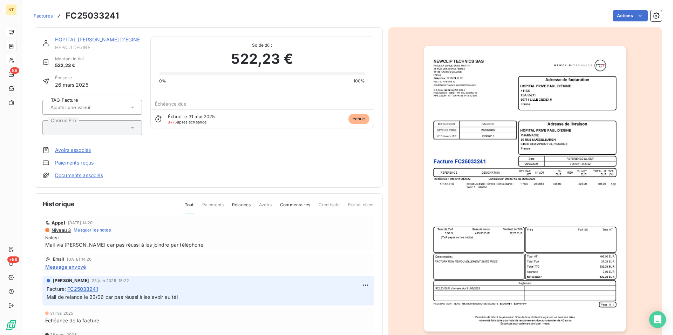
click at [100, 40] on link "HOPITAL [PERSON_NAME] D'EGINE" at bounding box center [97, 39] width 85 height 6
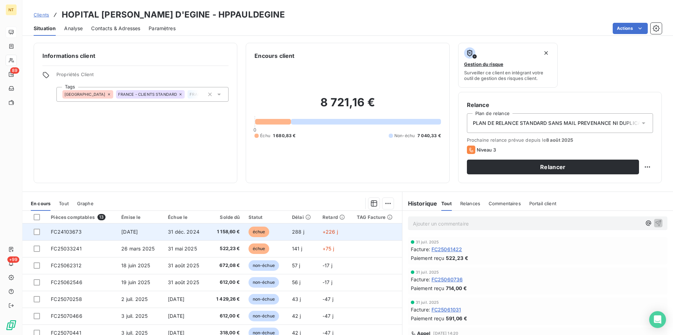
click at [70, 231] on span "FC24103673" at bounding box center [66, 232] width 31 height 6
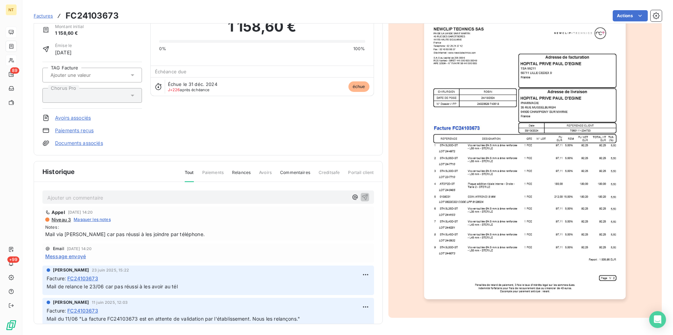
click at [53, 198] on p "Ajouter un commentaire ﻿" at bounding box center [197, 197] width 301 height 9
drag, startPoint x: 45, startPoint y: 195, endPoint x: 185, endPoint y: 194, distance: 140.2
click at [185, 194] on div "Envoyé mail de relance le 14/08 pour cette facture" at bounding box center [208, 196] width 332 height 13
copy span "Envoyé mail de relance le 14/08 pour cette facture"
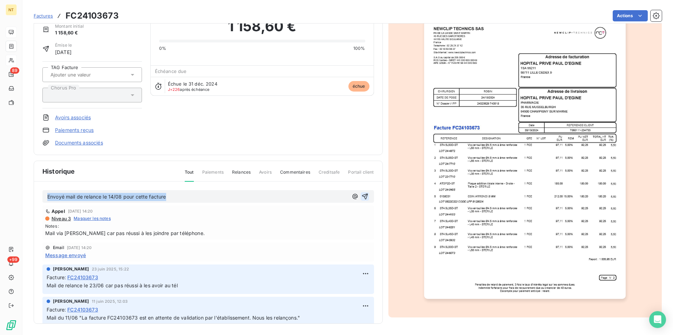
click at [362, 195] on icon "button" at bounding box center [365, 196] width 6 height 6
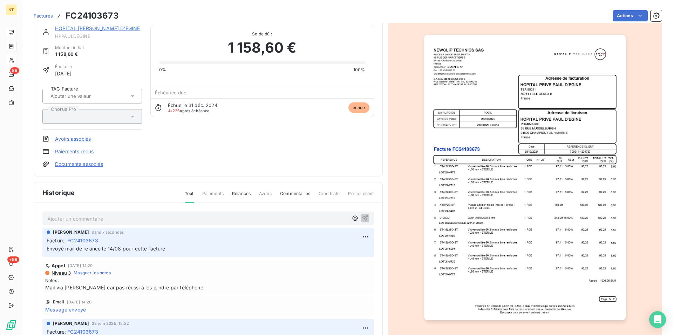
scroll to position [0, 0]
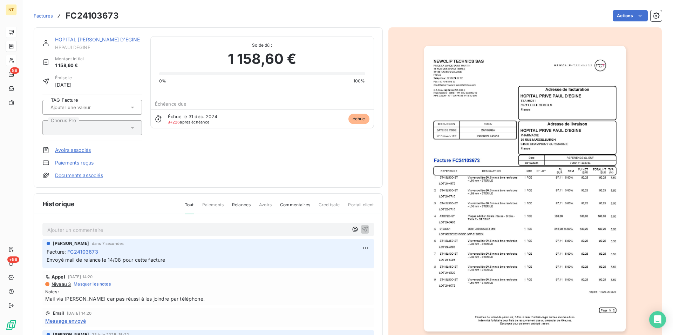
click at [101, 39] on link "HOPITAL [PERSON_NAME] D'EGINE" at bounding box center [97, 39] width 85 height 6
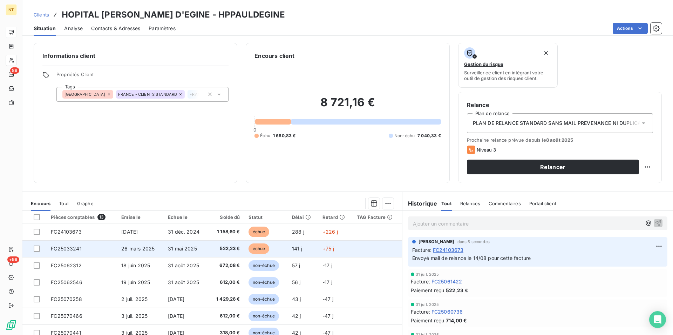
click at [70, 250] on span "FC25033241" at bounding box center [66, 248] width 31 height 6
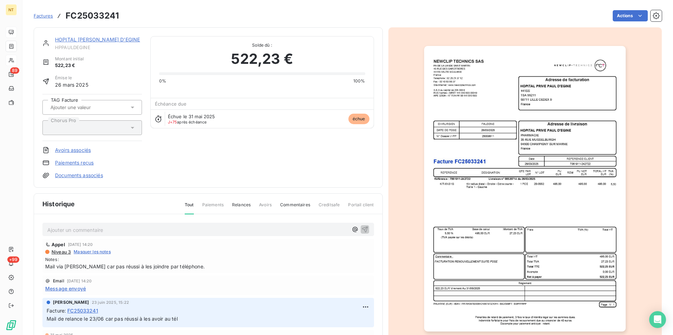
click at [79, 226] on p "Ajouter un commentaire ﻿" at bounding box center [197, 229] width 301 height 9
click at [361, 228] on icon "button" at bounding box center [364, 228] width 7 height 7
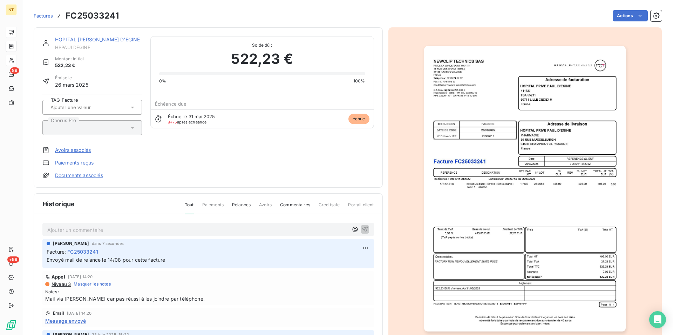
click at [93, 41] on link "HOPITAL [PERSON_NAME] D'EGINE" at bounding box center [97, 39] width 85 height 6
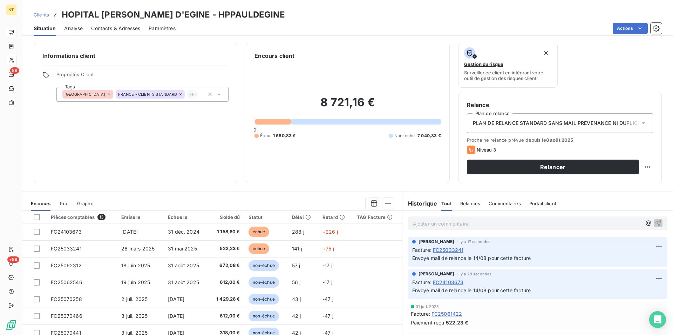
click at [129, 30] on span "Contacts & Adresses" at bounding box center [115, 28] width 49 height 7
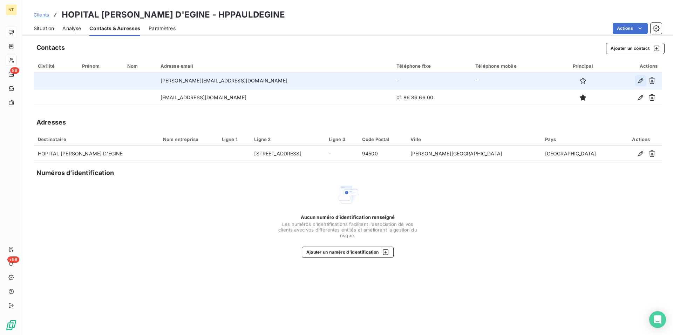
click at [642, 80] on icon "button" at bounding box center [640, 80] width 7 height 7
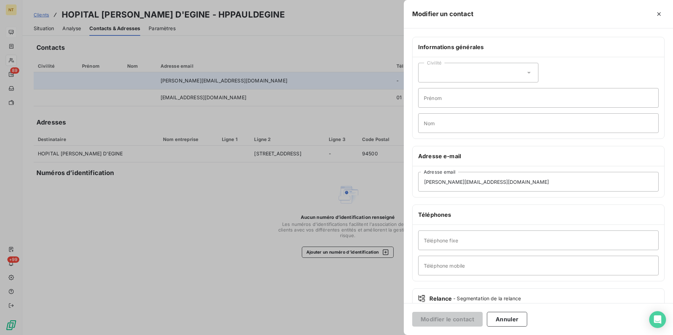
click at [528, 70] on icon at bounding box center [528, 72] width 7 height 7
click at [428, 90] on input "radio" at bounding box center [425, 90] width 7 height 7
click at [430, 99] on input "Prénom" at bounding box center [538, 98] width 240 height 20
type input "[PERSON_NAME]"
click at [425, 124] on input "Nom" at bounding box center [538, 123] width 240 height 20
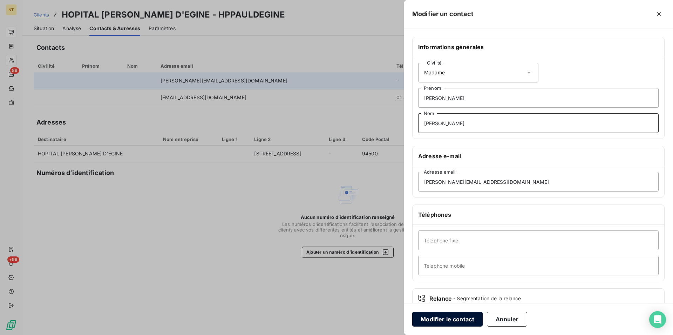
type input "[PERSON_NAME]"
click at [437, 321] on button "Modifier le contact" at bounding box center [447, 319] width 70 height 15
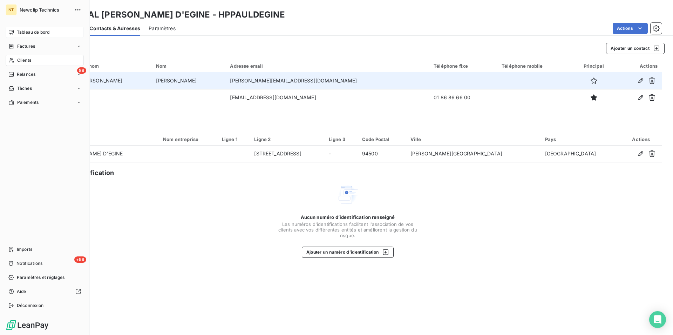
click at [28, 60] on span "Clients" at bounding box center [24, 60] width 14 height 6
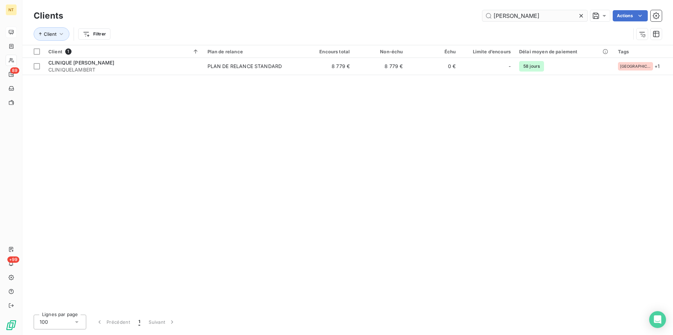
drag, startPoint x: 518, startPoint y: 18, endPoint x: 486, endPoint y: 18, distance: 31.9
click at [486, 18] on input "[PERSON_NAME]" at bounding box center [534, 15] width 105 height 11
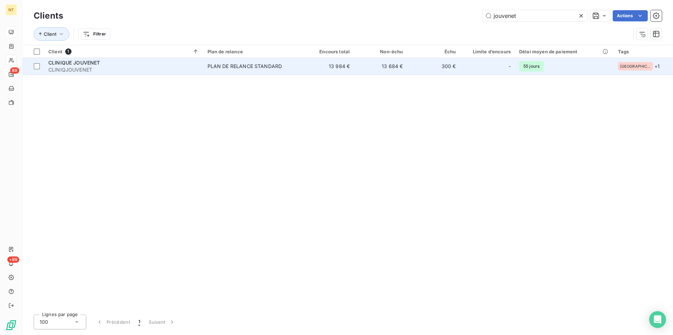
type input "jouvenet"
click at [95, 66] on span "CLINIQUE JOUVENET" at bounding box center [74, 63] width 52 height 6
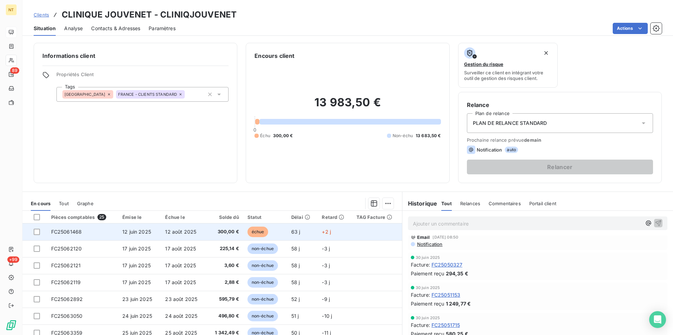
click at [73, 232] on span "FC25061468" at bounding box center [66, 232] width 31 height 6
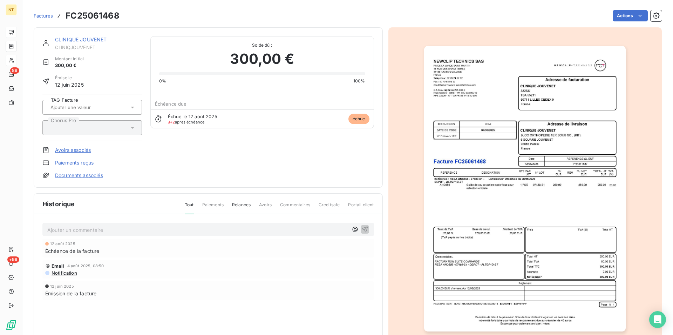
click at [83, 41] on link "CLINIQUE JOUVENET" at bounding box center [81, 39] width 52 height 6
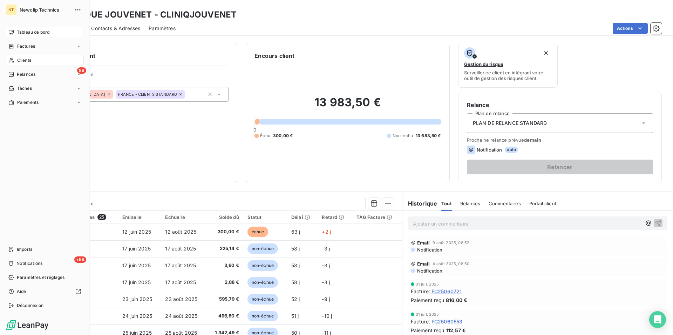
click at [28, 34] on span "Tableau de bord" at bounding box center [33, 32] width 33 height 6
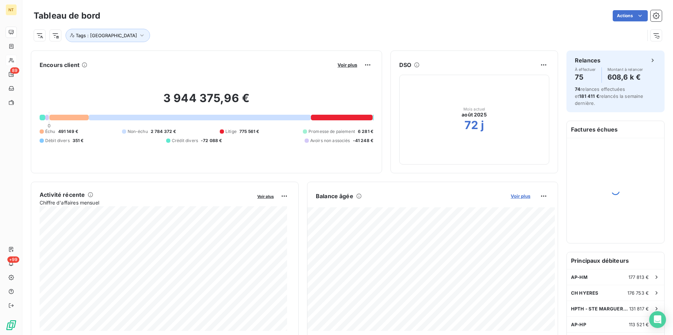
click at [514, 196] on span "Voir plus" at bounding box center [521, 196] width 20 height 6
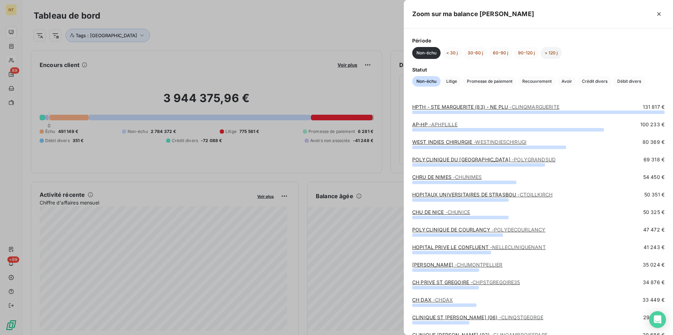
click at [555, 52] on button "> 120 j" at bounding box center [551, 53] width 21 height 12
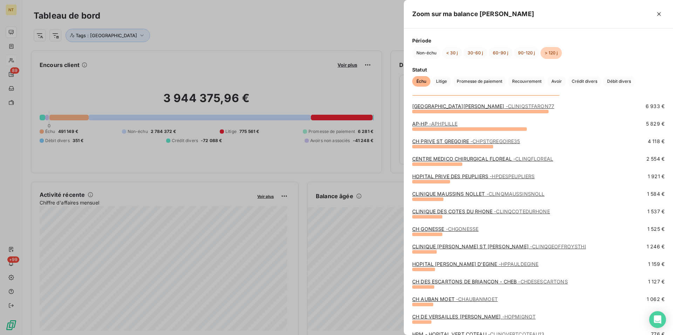
scroll to position [72, 0]
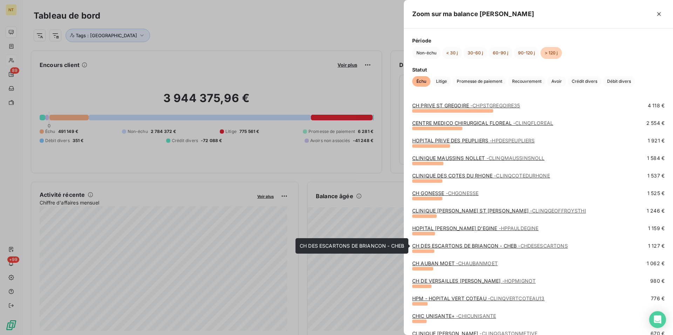
click at [474, 246] on link "CH DES ESCARTONS DE BRIANCON - CHEB - CHDESESCARTONS" at bounding box center [490, 246] width 156 height 6
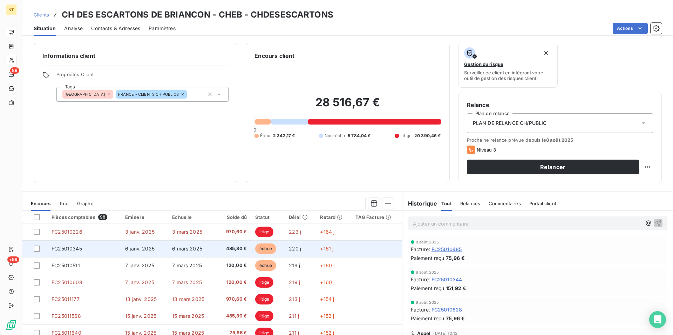
click at [89, 248] on td "FC25010345" at bounding box center [84, 248] width 74 height 17
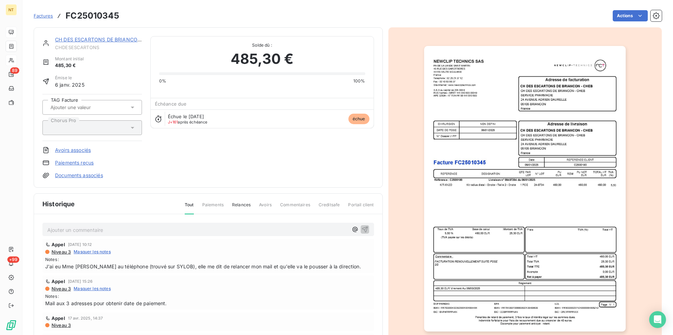
click at [108, 38] on link "CH DES ESCARTONS DE BRIANCON - CHEB" at bounding box center [107, 39] width 104 height 6
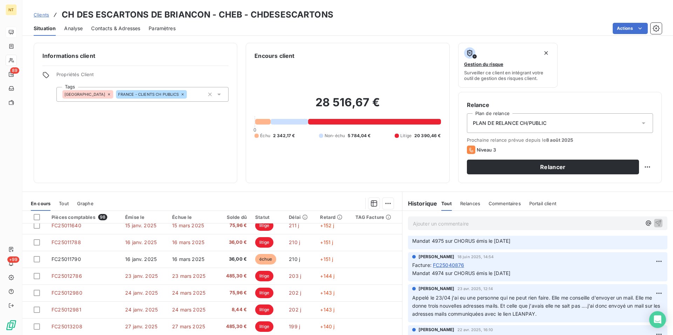
scroll to position [1001, 0]
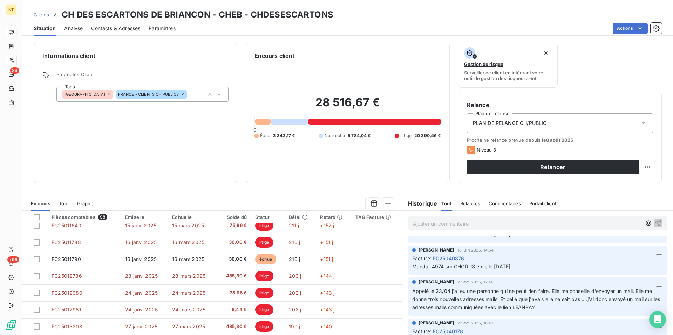
click at [122, 29] on span "Contacts & Adresses" at bounding box center [115, 28] width 49 height 7
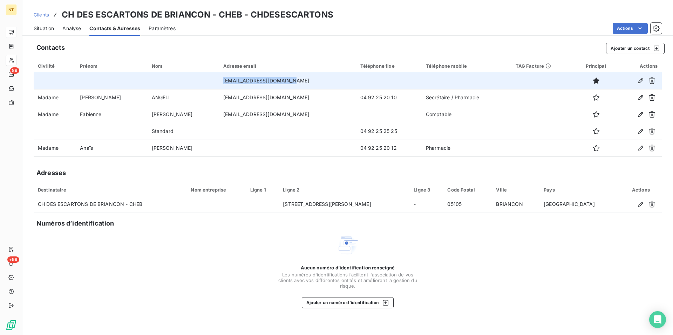
drag, startPoint x: 191, startPoint y: 80, endPoint x: 266, endPoint y: 80, distance: 75.0
click at [266, 80] on td "[EMAIL_ADDRESS][DOMAIN_NAME]" at bounding box center [287, 80] width 137 height 17
copy td "[EMAIL_ADDRESS][DOMAIN_NAME]"
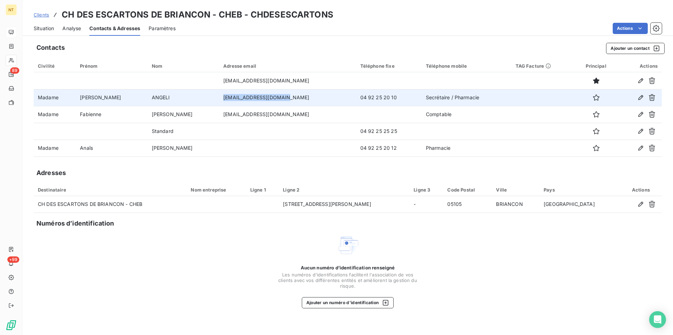
drag, startPoint x: 191, startPoint y: 97, endPoint x: 260, endPoint y: 97, distance: 69.8
click at [260, 97] on td "[EMAIL_ADDRESS][DOMAIN_NAME]" at bounding box center [287, 97] width 137 height 17
copy td "[EMAIL_ADDRESS][DOMAIN_NAME]"
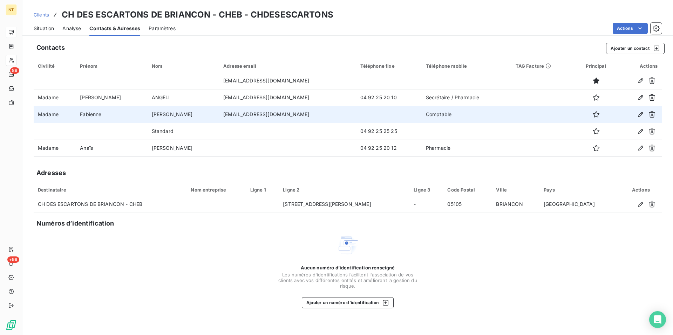
click at [219, 114] on td "[EMAIL_ADDRESS][DOMAIN_NAME]" at bounding box center [287, 114] width 137 height 17
drag, startPoint x: 191, startPoint y: 113, endPoint x: 271, endPoint y: 116, distance: 80.0
click at [271, 116] on td "[EMAIL_ADDRESS][DOMAIN_NAME]" at bounding box center [287, 114] width 137 height 17
copy td "[EMAIL_ADDRESS][DOMAIN_NAME]"
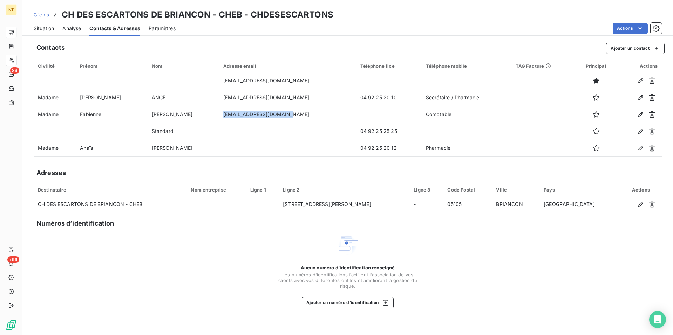
click at [39, 32] on div "Situation" at bounding box center [44, 28] width 20 height 15
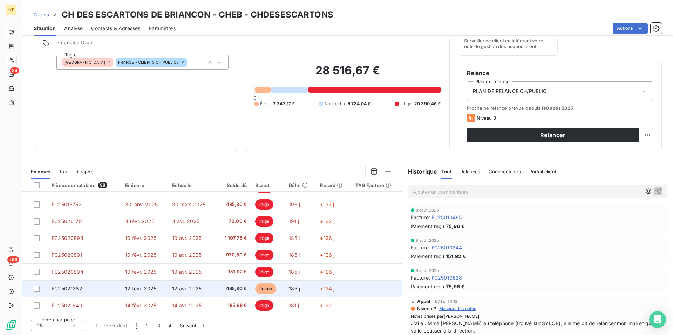
scroll to position [299, 0]
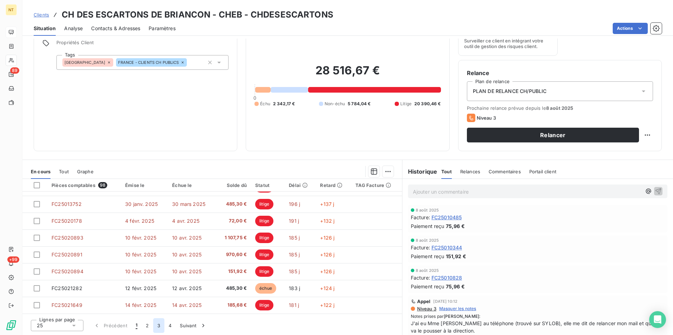
click at [158, 331] on button "3" at bounding box center [158, 325] width 11 height 15
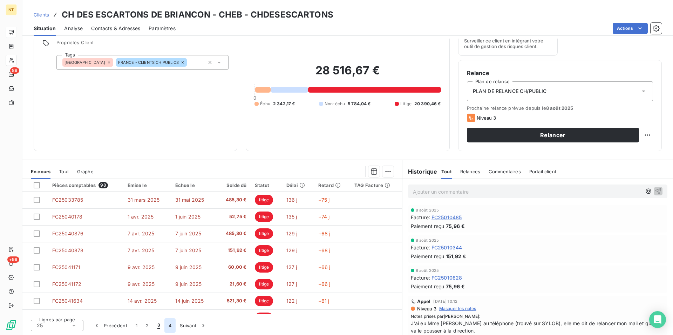
click at [169, 327] on button "4" at bounding box center [169, 325] width 11 height 15
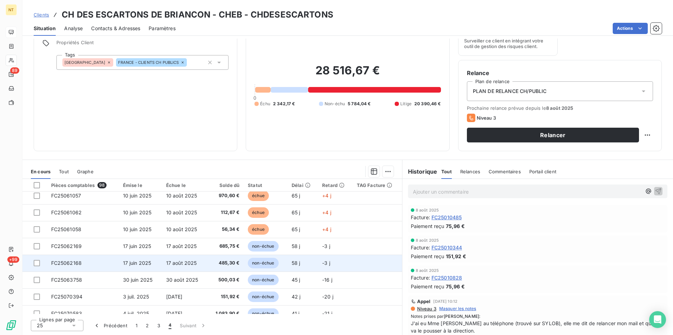
scroll to position [0, 0]
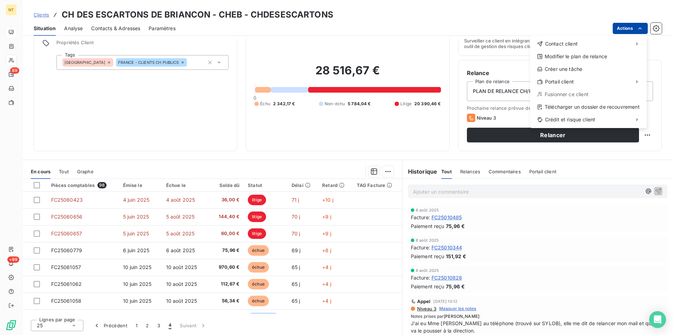
click at [638, 28] on html "NT 89 +99 Clients CH DES ESCARTONS DE BRIANCON - CHEB - CHDESESCARTONS Situatio…" at bounding box center [336, 167] width 673 height 335
click at [500, 96] on div "Copier le lien vers le portail" at bounding box center [485, 96] width 80 height 11
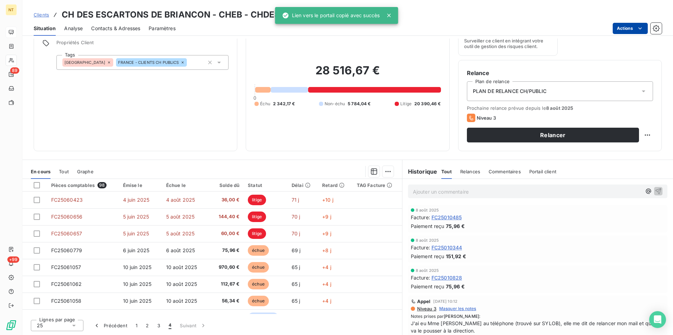
click at [233, 26] on div "Actions" at bounding box center [423, 28] width 478 height 11
click at [391, 15] on icon at bounding box center [388, 15] width 7 height 7
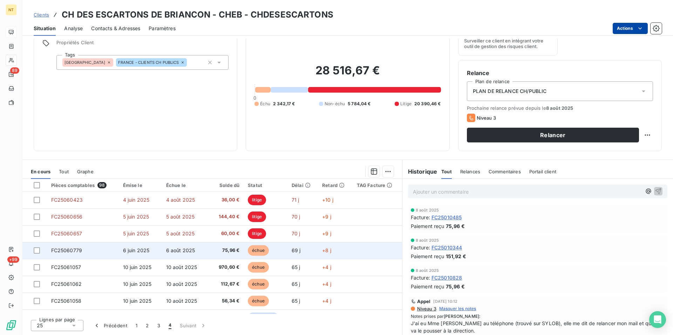
click at [95, 248] on td "FC25060779" at bounding box center [83, 250] width 72 height 17
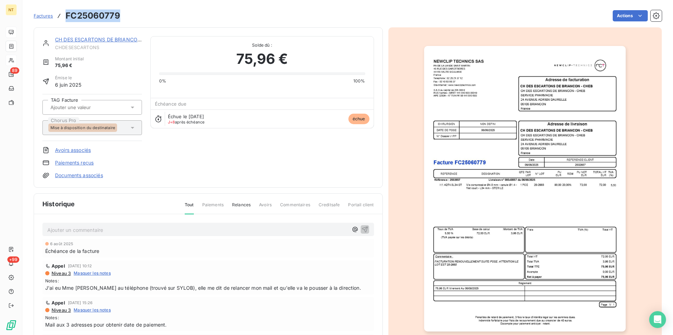
drag, startPoint x: 66, startPoint y: 15, endPoint x: 123, endPoint y: 19, distance: 57.6
click at [123, 19] on div "Factures FC25060779 Actions" at bounding box center [348, 15] width 628 height 15
copy h3 "FC25060779"
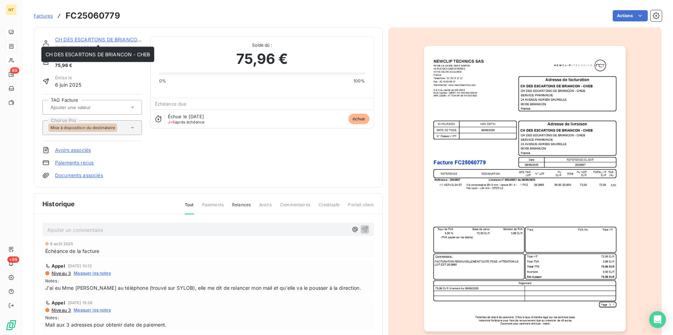
click at [82, 39] on link "CH DES ESCARTONS DE BRIANCON - CHEB" at bounding box center [107, 39] width 104 height 6
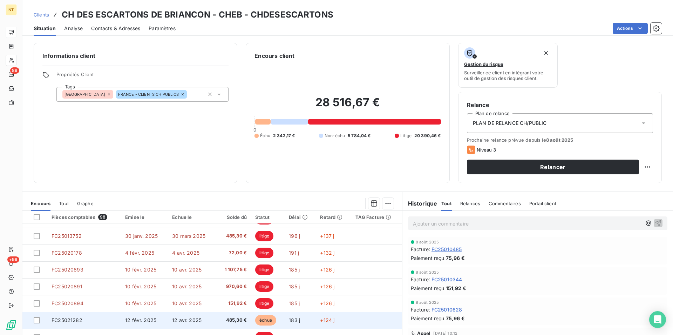
scroll to position [32, 0]
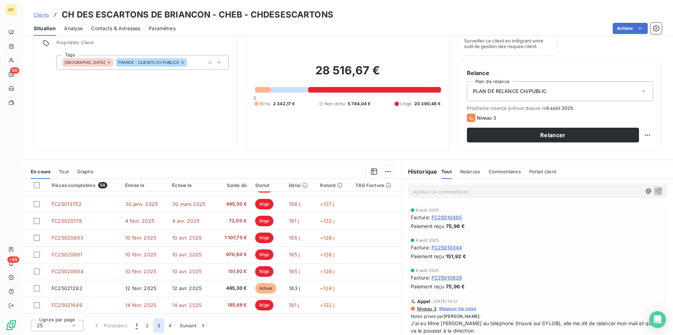
click at [157, 324] on button "3" at bounding box center [158, 325] width 11 height 15
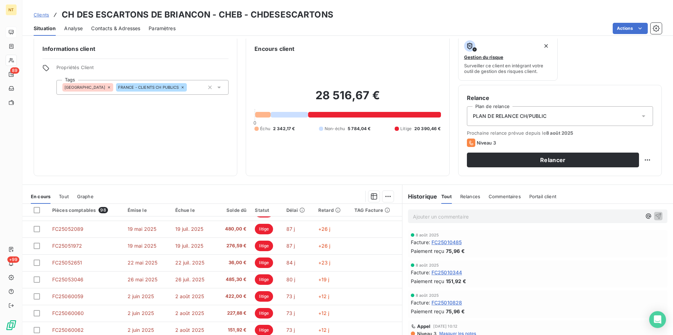
scroll to position [0, 0]
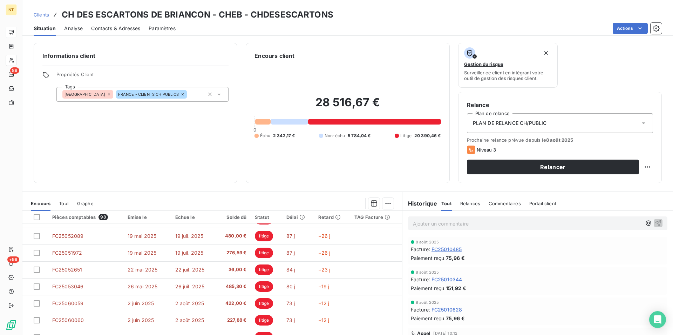
click at [414, 225] on p "Ajouter un commentaire ﻿" at bounding box center [527, 223] width 229 height 9
click at [655, 222] on icon "button" at bounding box center [658, 222] width 7 height 7
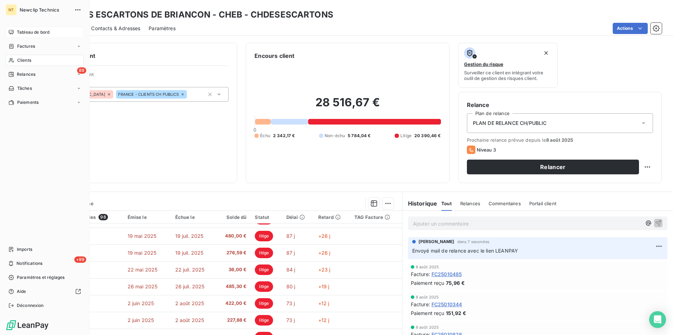
click at [21, 63] on span "Clients" at bounding box center [24, 60] width 14 height 6
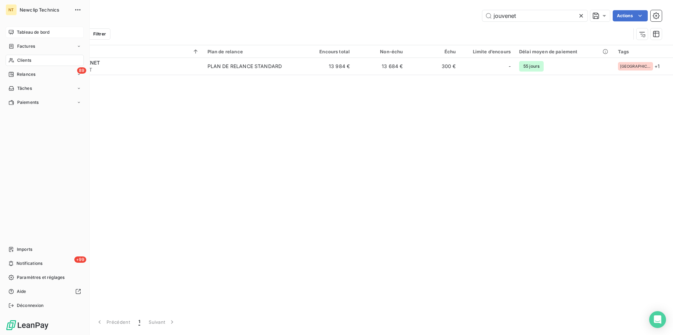
click at [24, 60] on span "Clients" at bounding box center [24, 60] width 14 height 6
click at [31, 36] on div "Tableau de bord" at bounding box center [45, 32] width 78 height 11
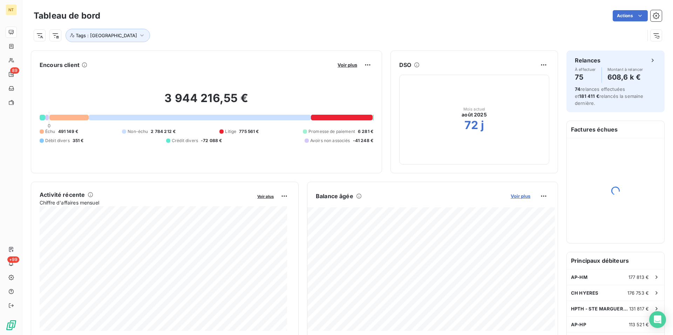
click at [515, 195] on span "Voir plus" at bounding box center [521, 196] width 20 height 6
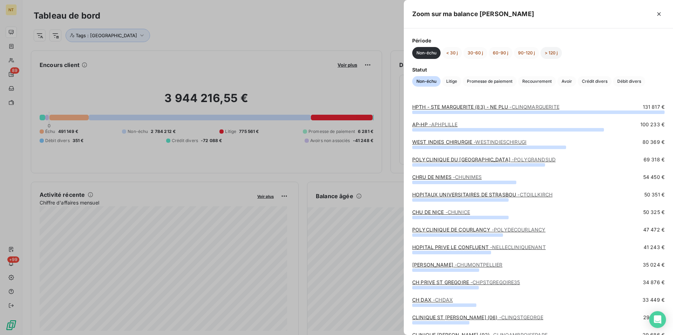
click at [550, 54] on button "> 120 j" at bounding box center [551, 53] width 21 height 12
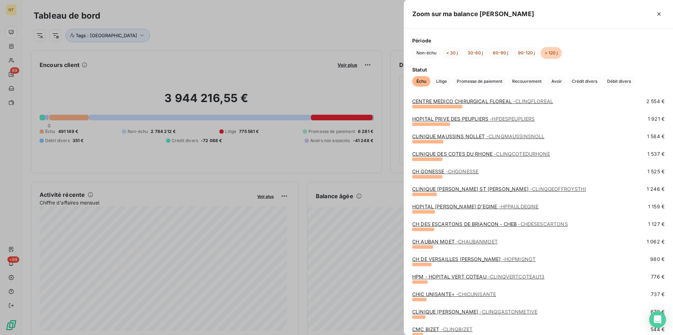
scroll to position [107, 0]
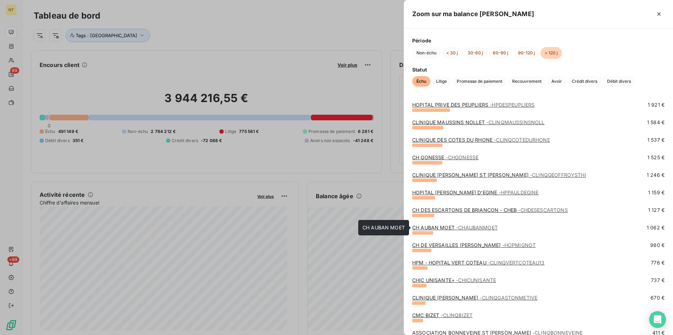
click at [467, 227] on span "- CHAUBANMOET" at bounding box center [477, 227] width 42 height 6
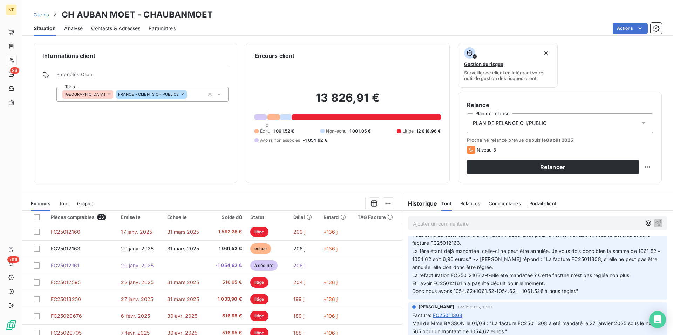
scroll to position [179, 0]
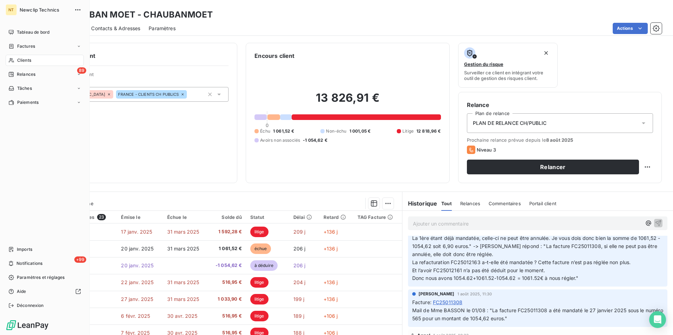
click at [19, 59] on span "Clients" at bounding box center [24, 60] width 14 height 6
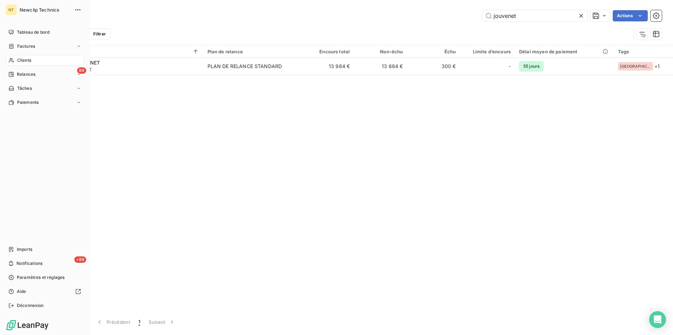
drag, startPoint x: 30, startPoint y: 31, endPoint x: 40, endPoint y: 40, distance: 13.6
click at [30, 30] on span "Tableau de bord" at bounding box center [33, 32] width 33 height 6
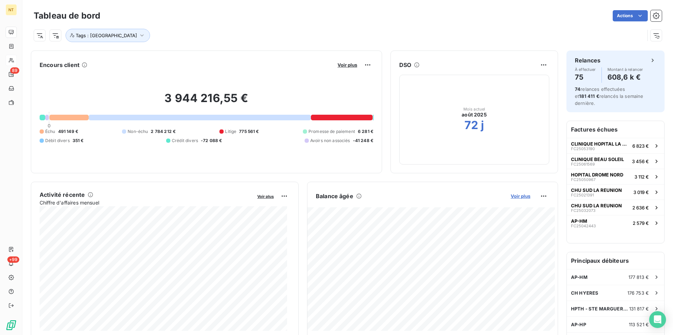
click at [514, 197] on span "Voir plus" at bounding box center [521, 196] width 20 height 6
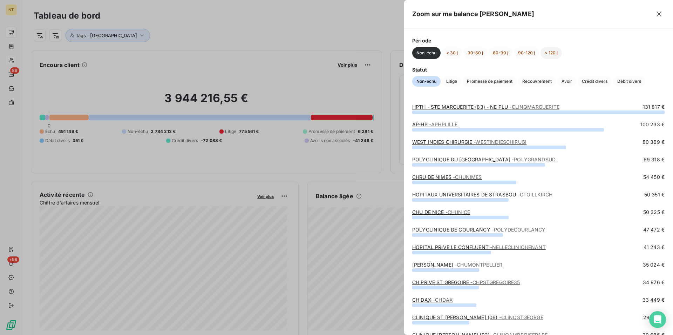
click at [549, 51] on button "> 120 j" at bounding box center [551, 53] width 21 height 12
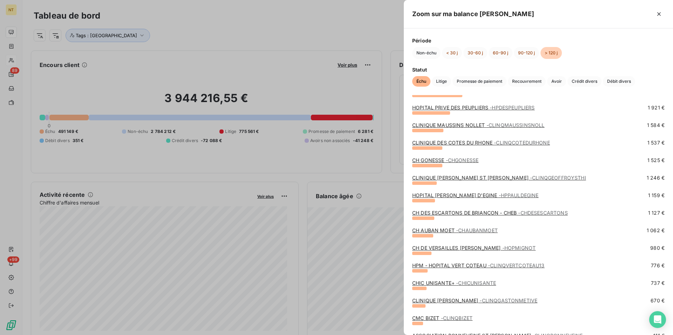
scroll to position [206, 0]
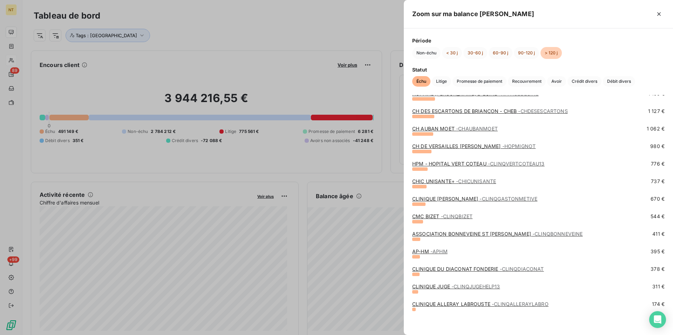
click at [481, 307] on link "CLINIQUE ALLERAY LABROUSTE - CLINQALLERAYLABRO" at bounding box center [480, 304] width 136 height 6
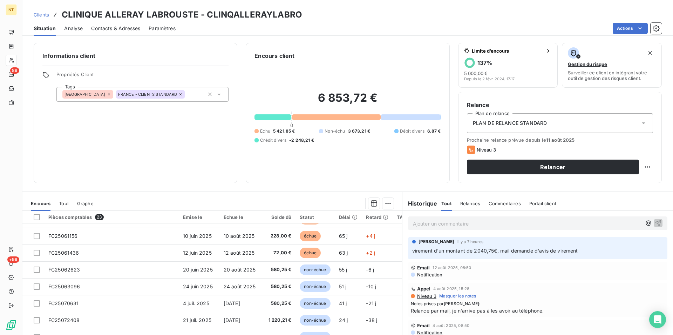
scroll to position [179, 0]
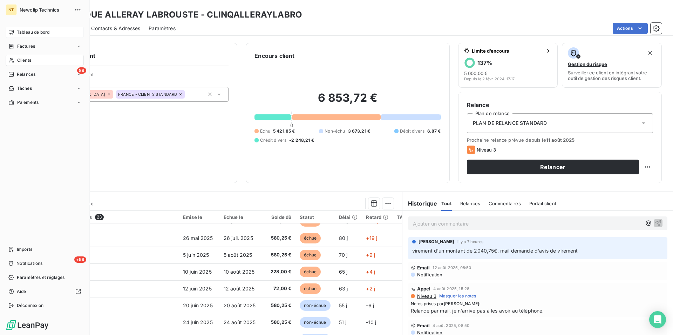
click at [42, 29] on span "Tableau de bord" at bounding box center [33, 32] width 33 height 6
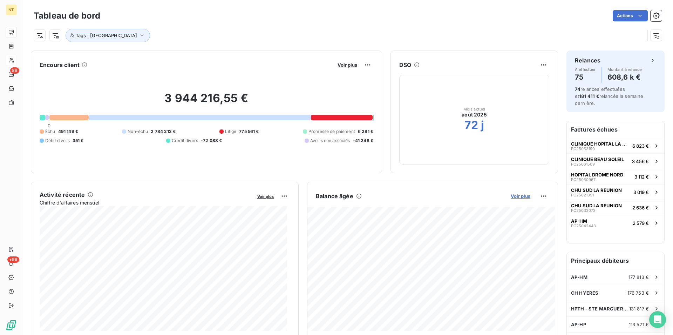
click at [511, 195] on span "Voir plus" at bounding box center [521, 196] width 20 height 6
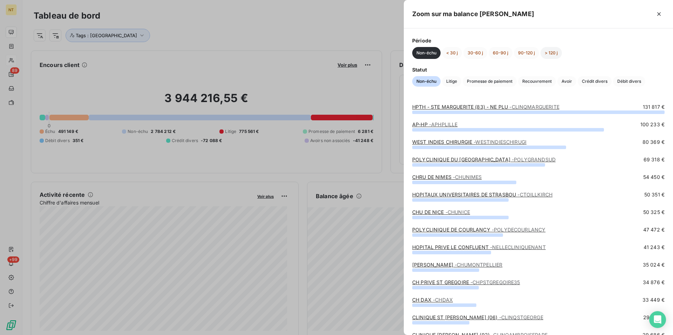
click at [552, 53] on button "> 120 j" at bounding box center [551, 53] width 21 height 12
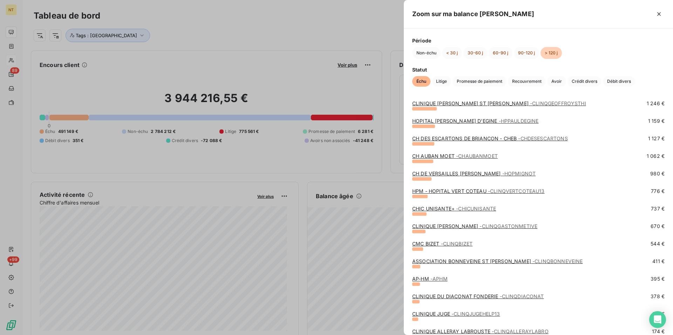
scroll to position [206, 0]
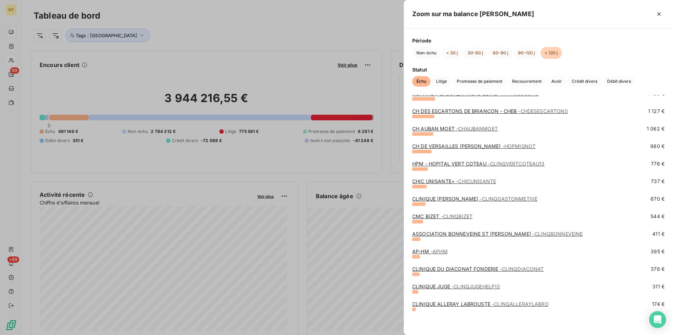
click at [455, 287] on span "- CLINQJUGEHELP13" at bounding box center [475, 286] width 48 height 6
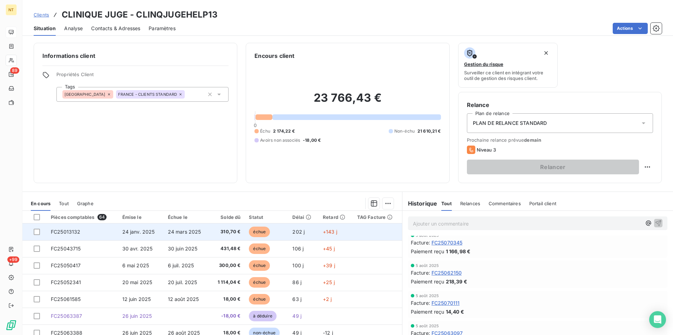
click at [73, 229] on span "FC25013132" at bounding box center [66, 232] width 30 height 6
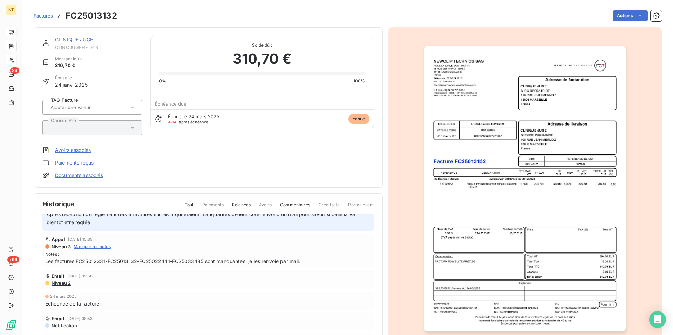
scroll to position [50, 0]
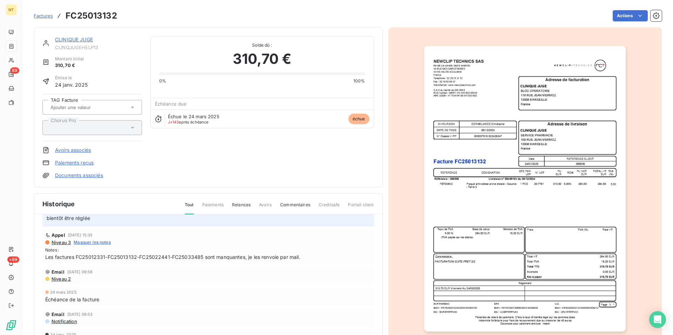
click at [77, 38] on link "CLINIQUE JUGE" at bounding box center [74, 39] width 38 height 6
